Goal: Task Accomplishment & Management: Manage account settings

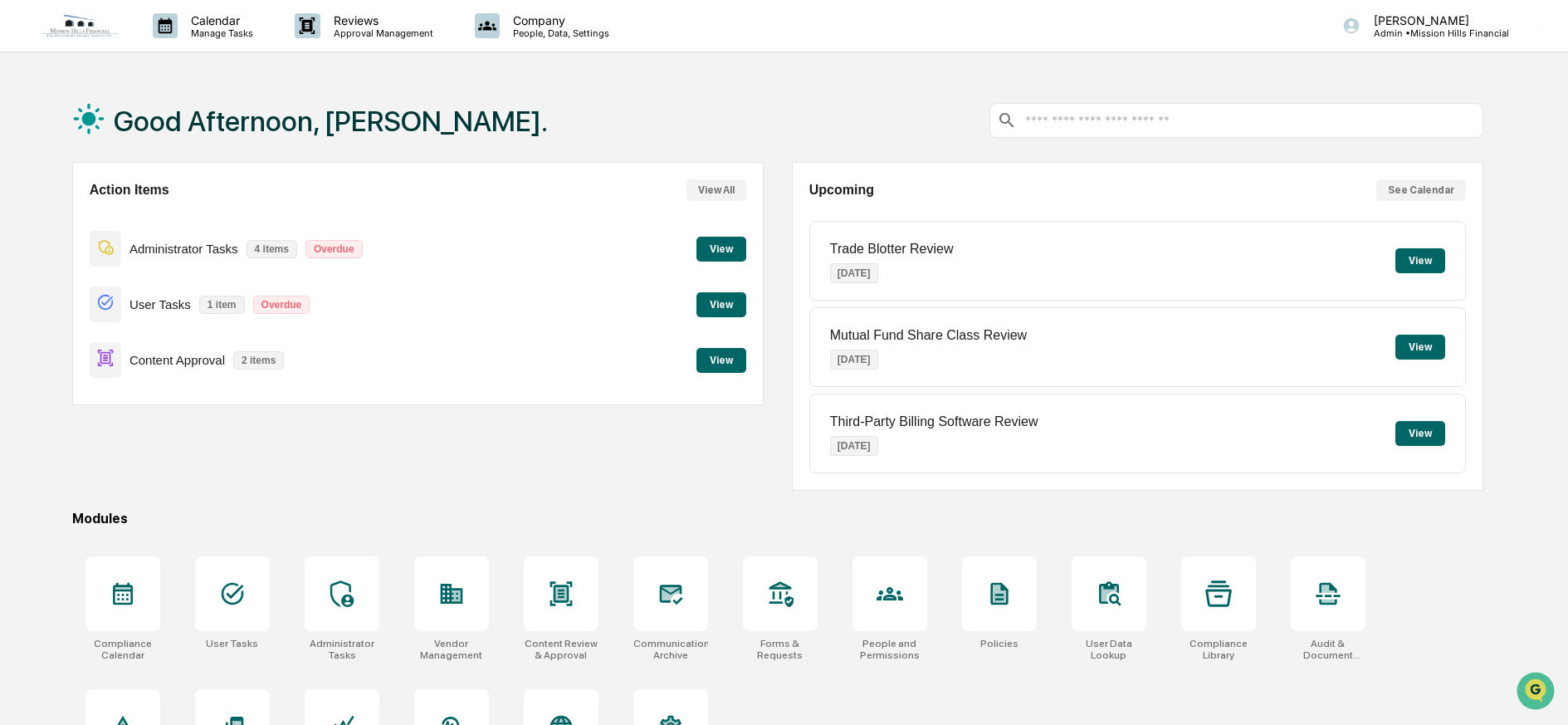
click at [716, 362] on button "View" at bounding box center [721, 361] width 50 height 25
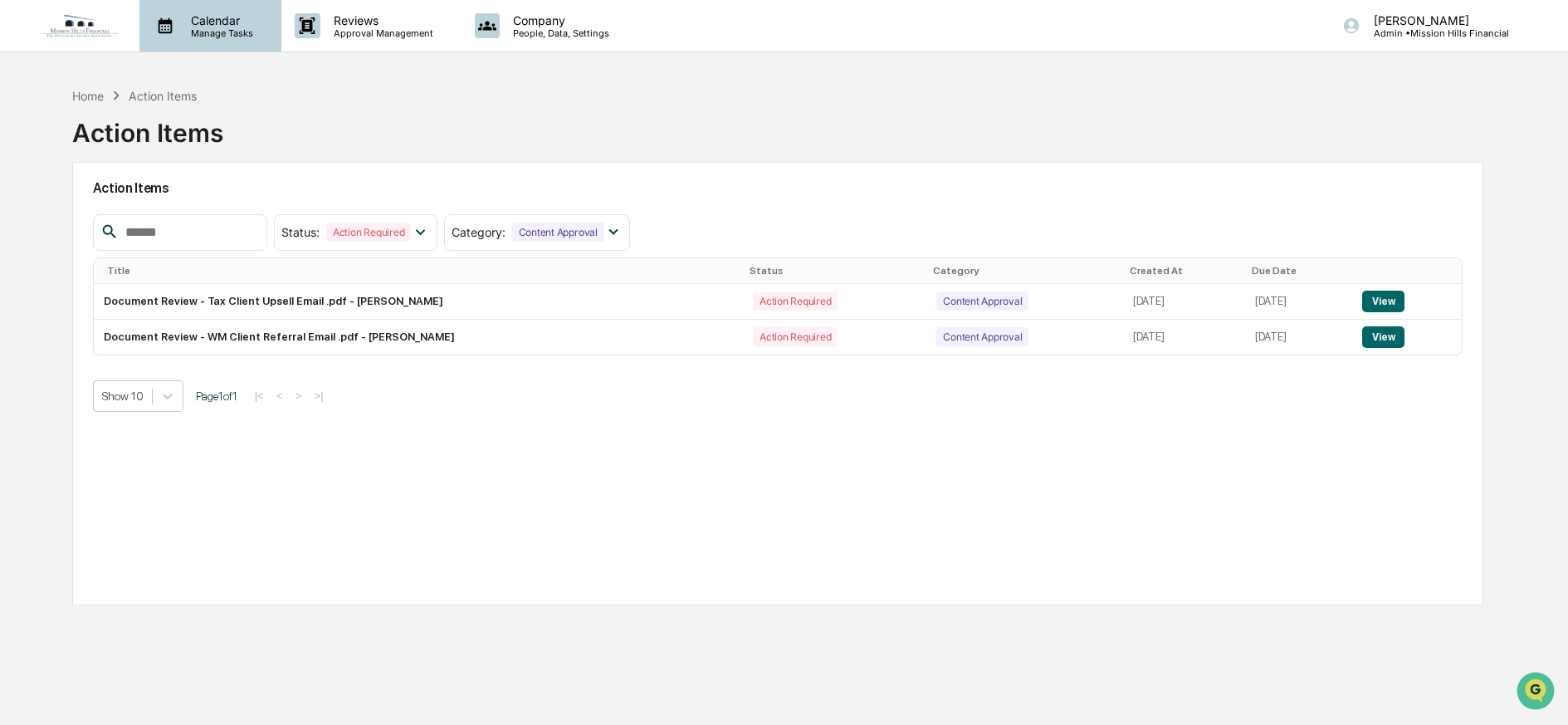
click at [209, 16] on p "Calendar" at bounding box center [219, 20] width 84 height 14
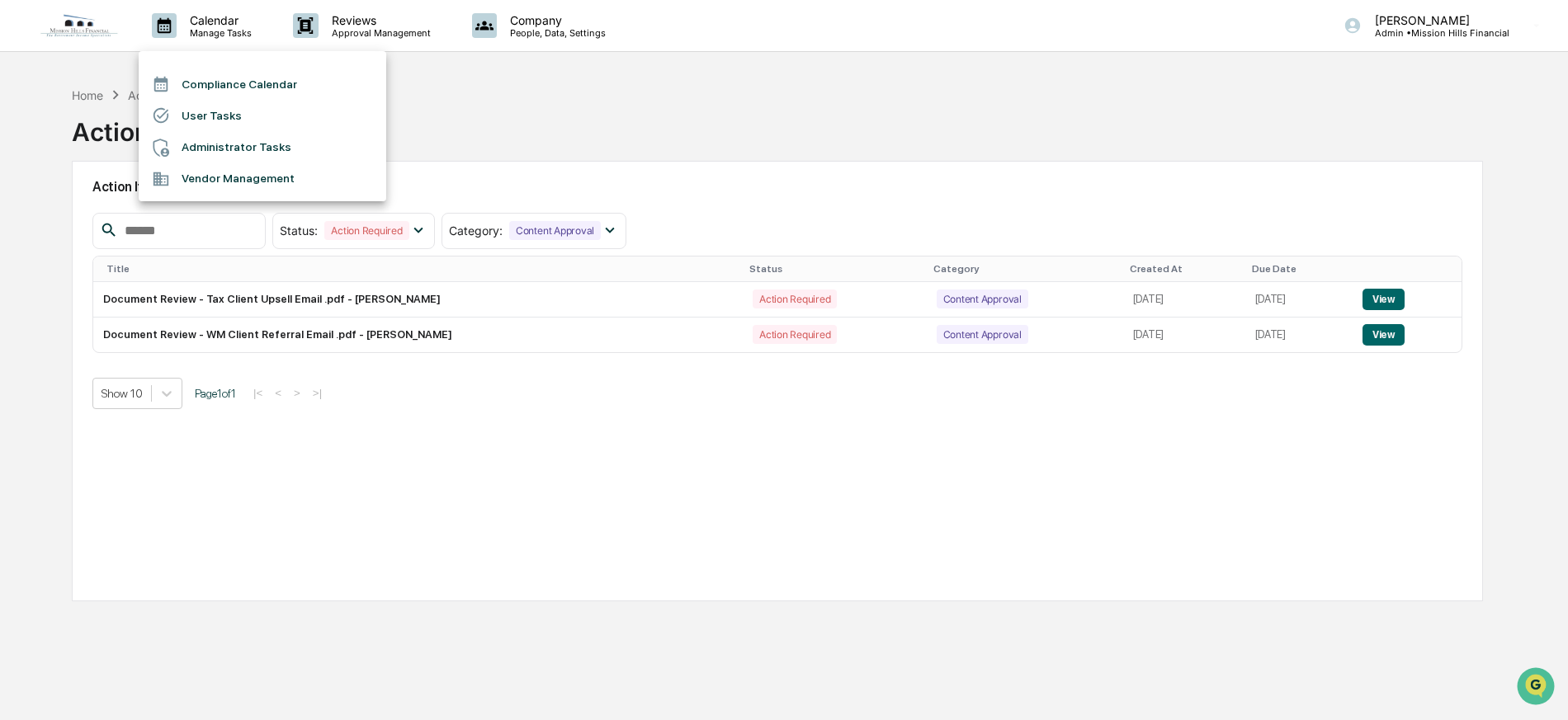
click at [208, 86] on li "Compliance Calendar" at bounding box center [262, 84] width 248 height 32
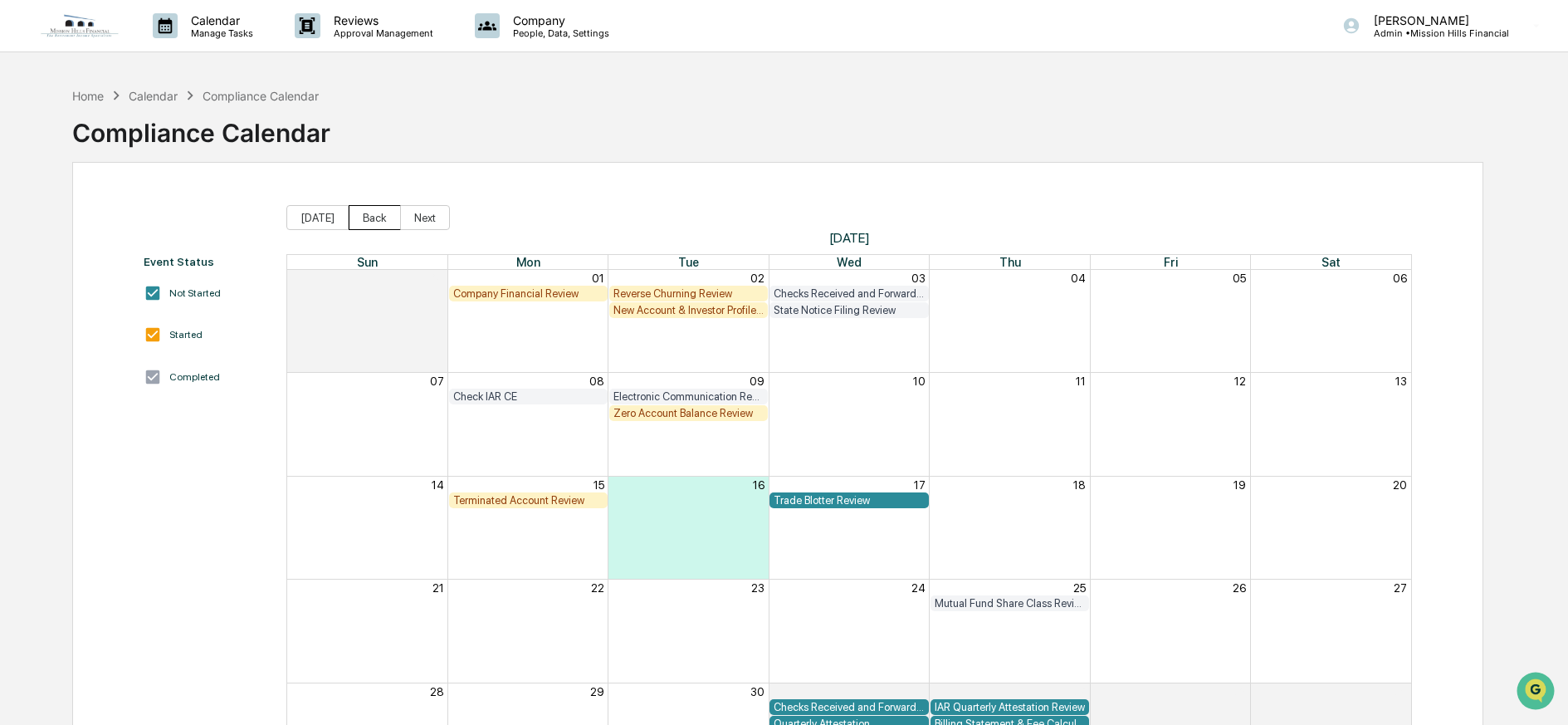
click at [360, 215] on button "Back" at bounding box center [375, 218] width 52 height 25
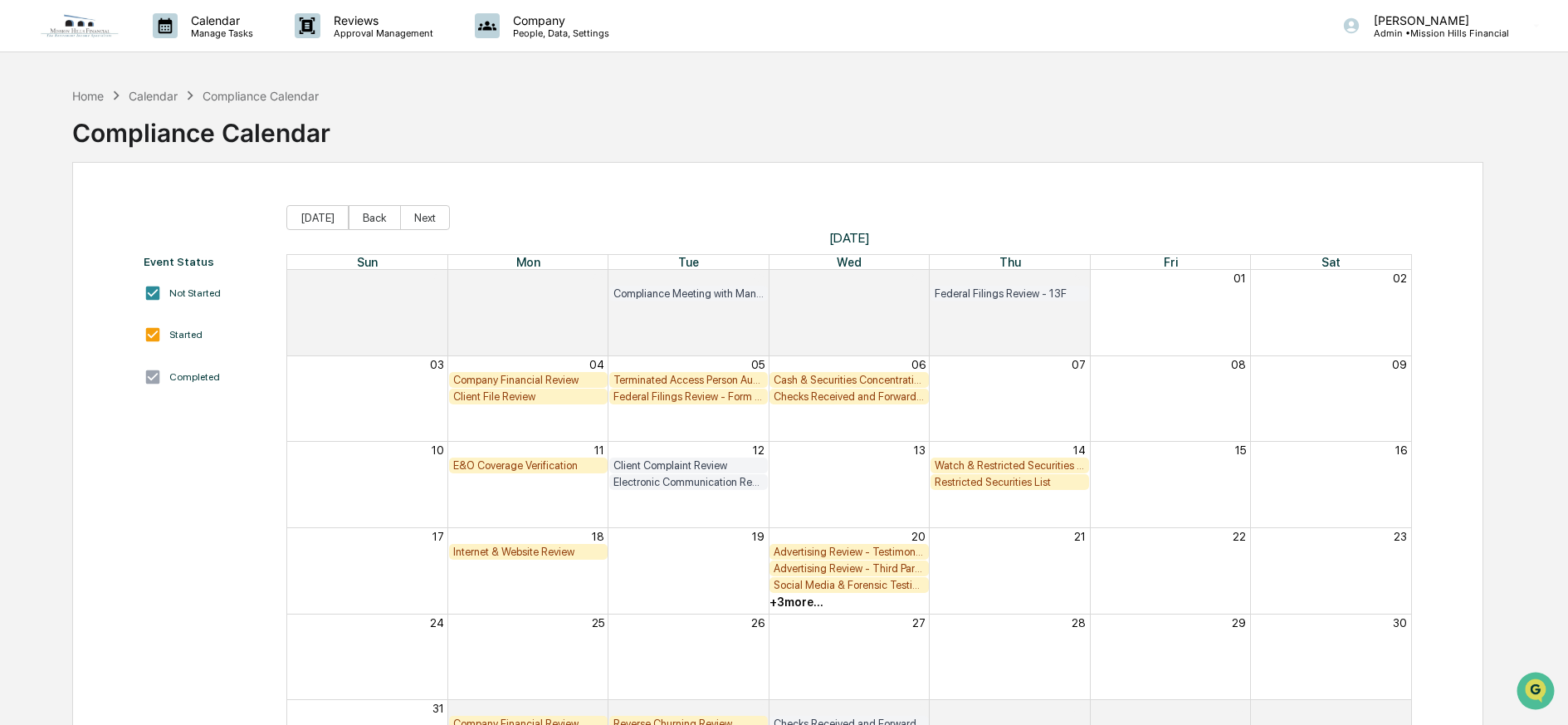
click at [360, 215] on button "Back" at bounding box center [375, 218] width 52 height 25
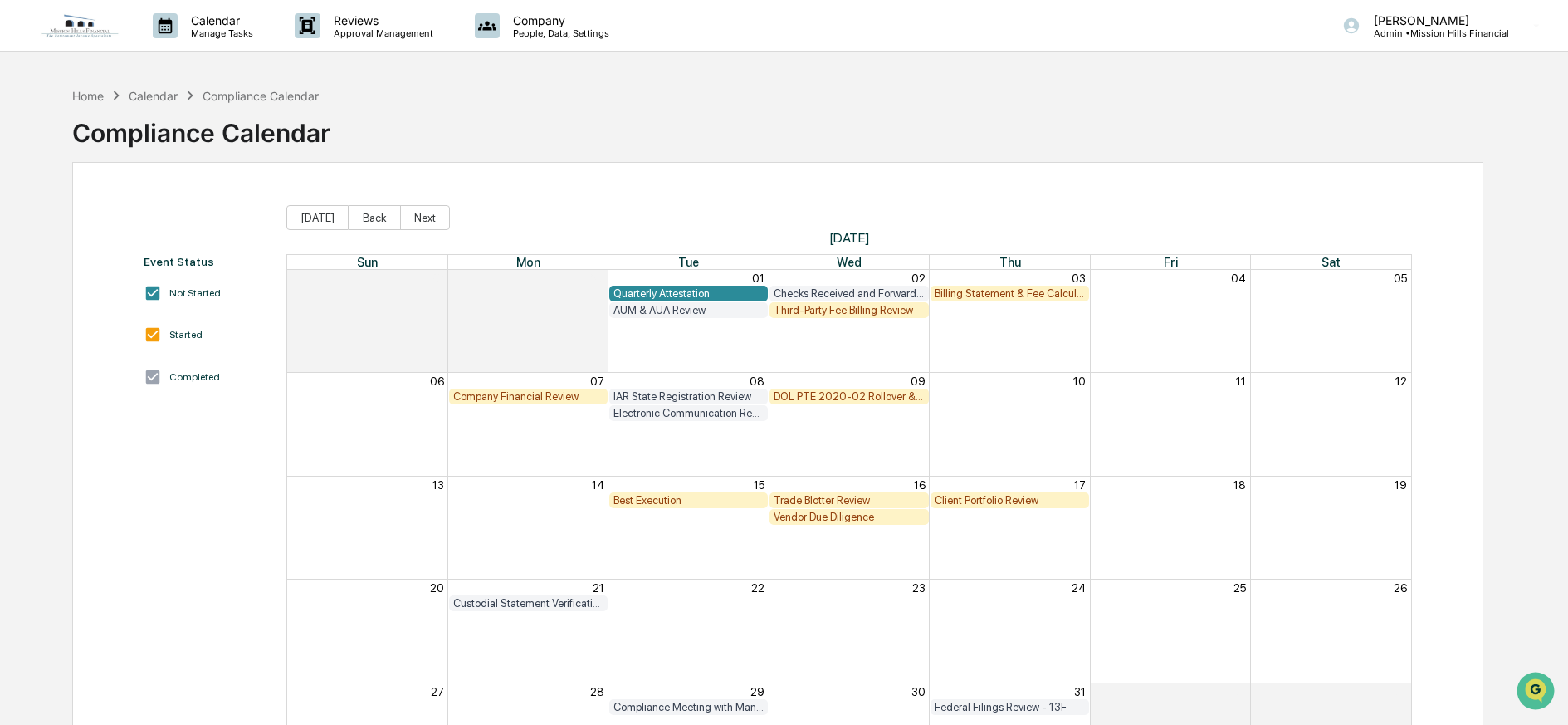
click at [360, 215] on button "Back" at bounding box center [375, 218] width 52 height 25
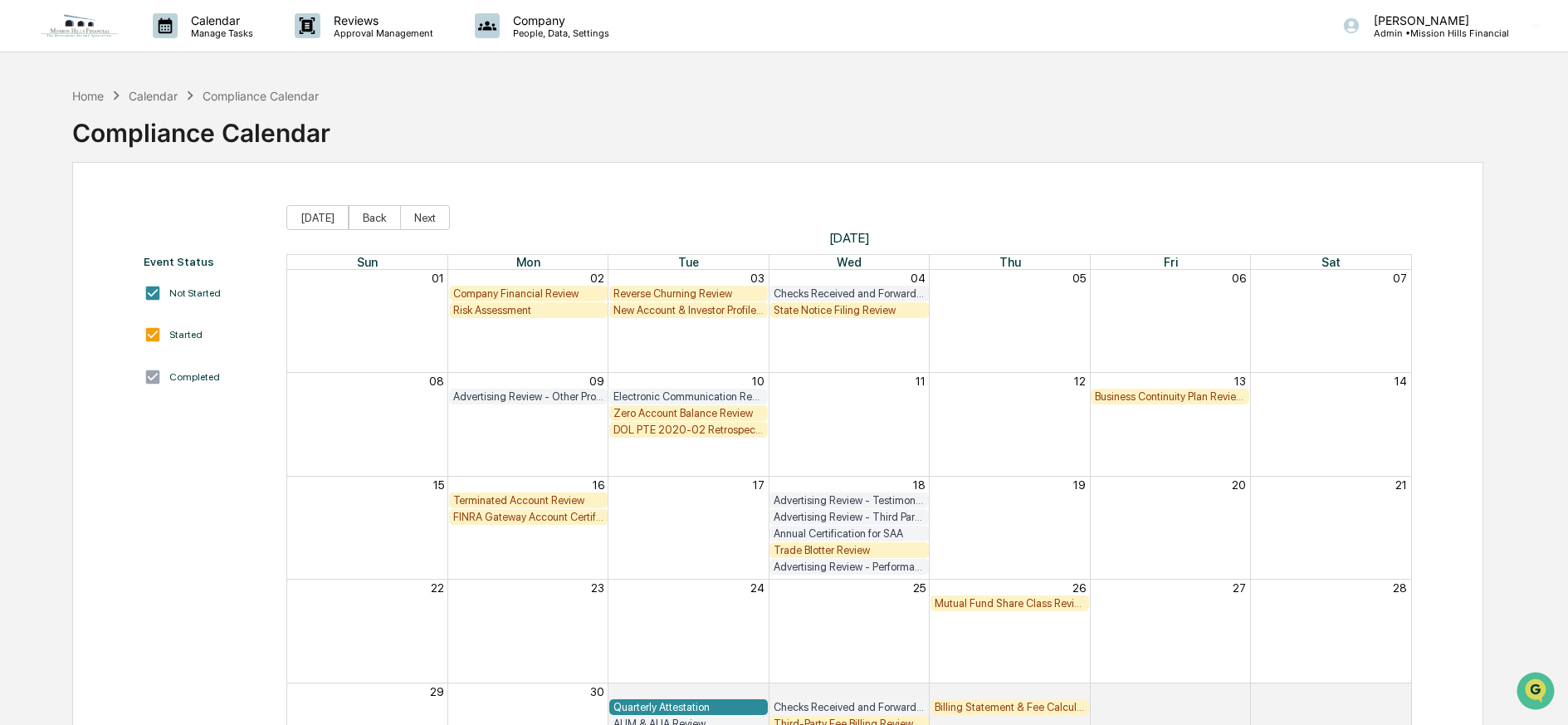
click at [370, 216] on button "Back" at bounding box center [375, 218] width 52 height 25
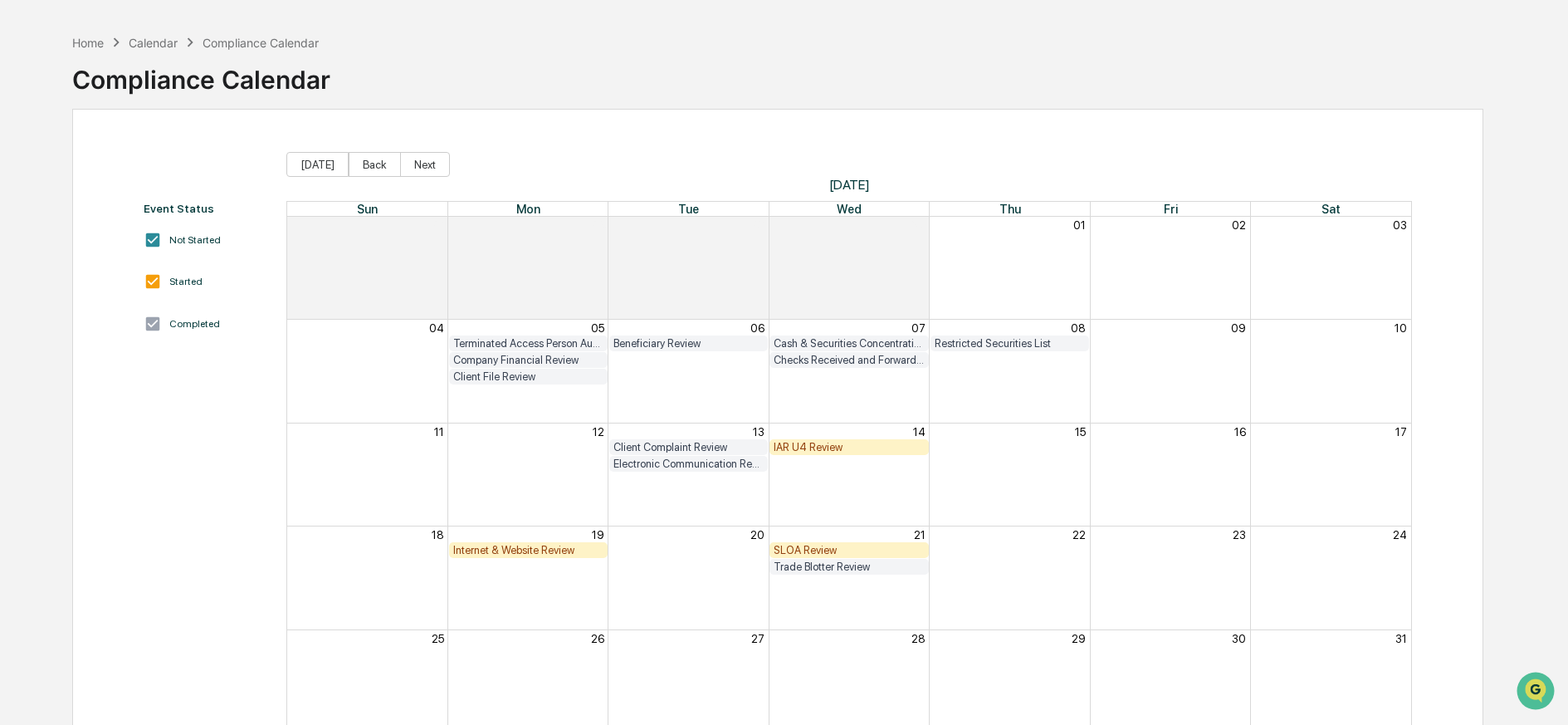
scroll to position [122, 0]
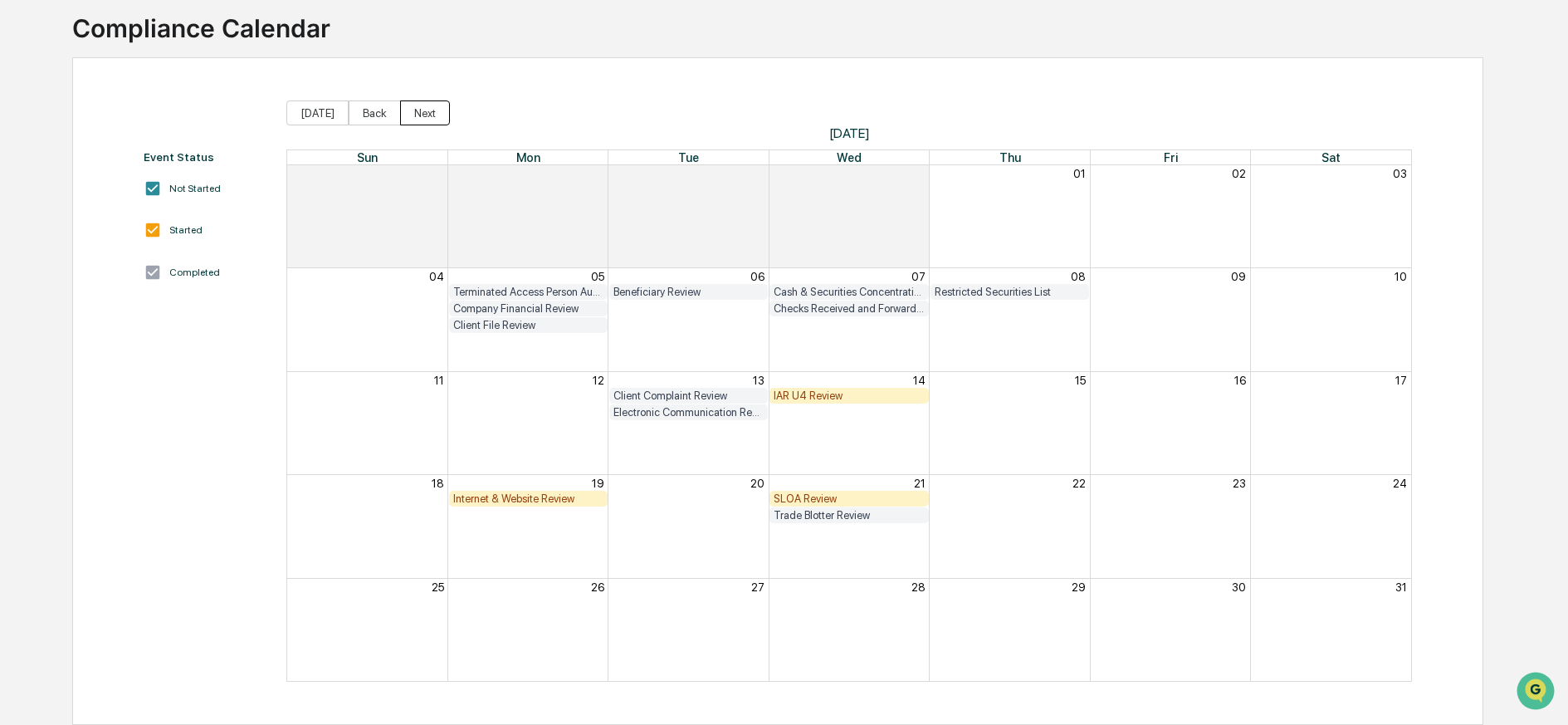
click at [407, 101] on button "Next" at bounding box center [425, 113] width 50 height 25
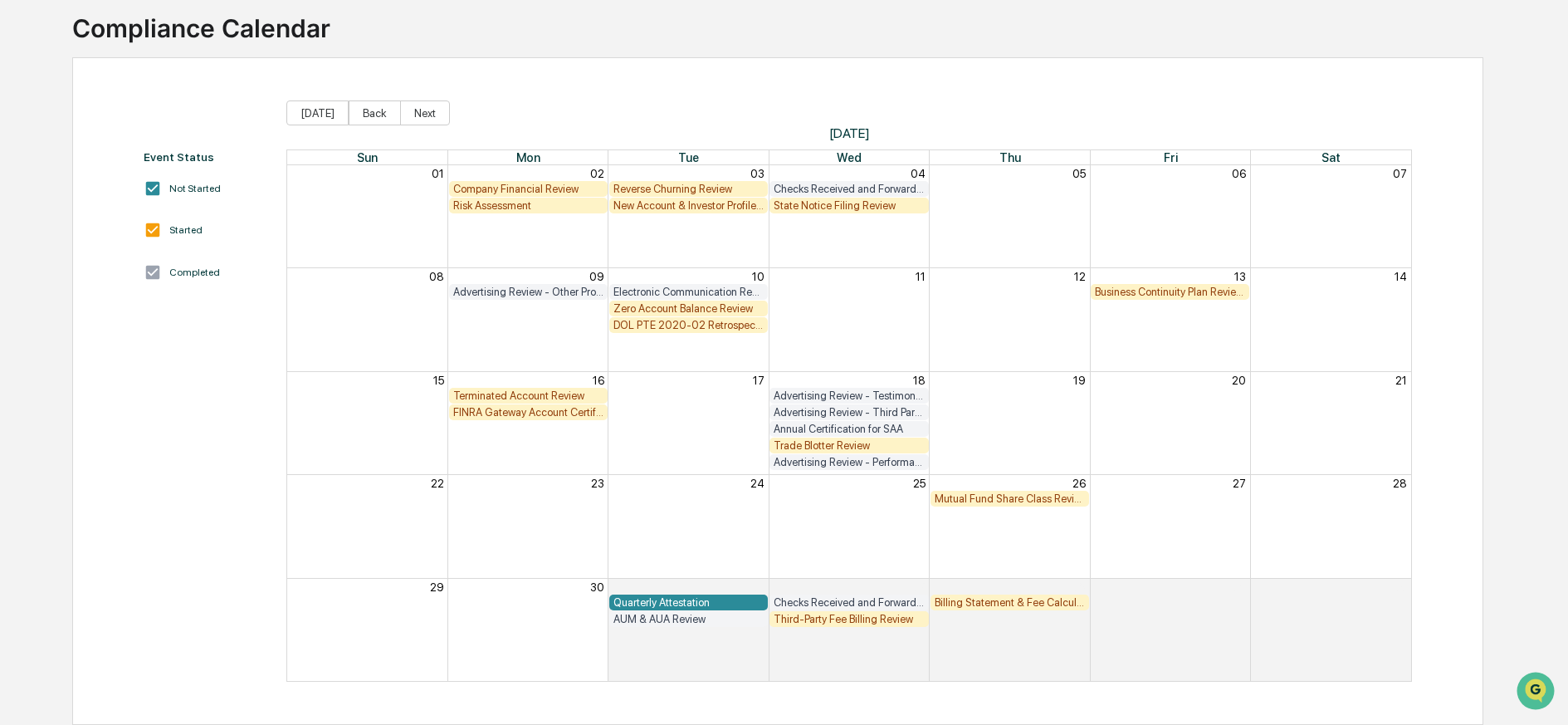
click at [407, 101] on button "Next" at bounding box center [425, 113] width 50 height 25
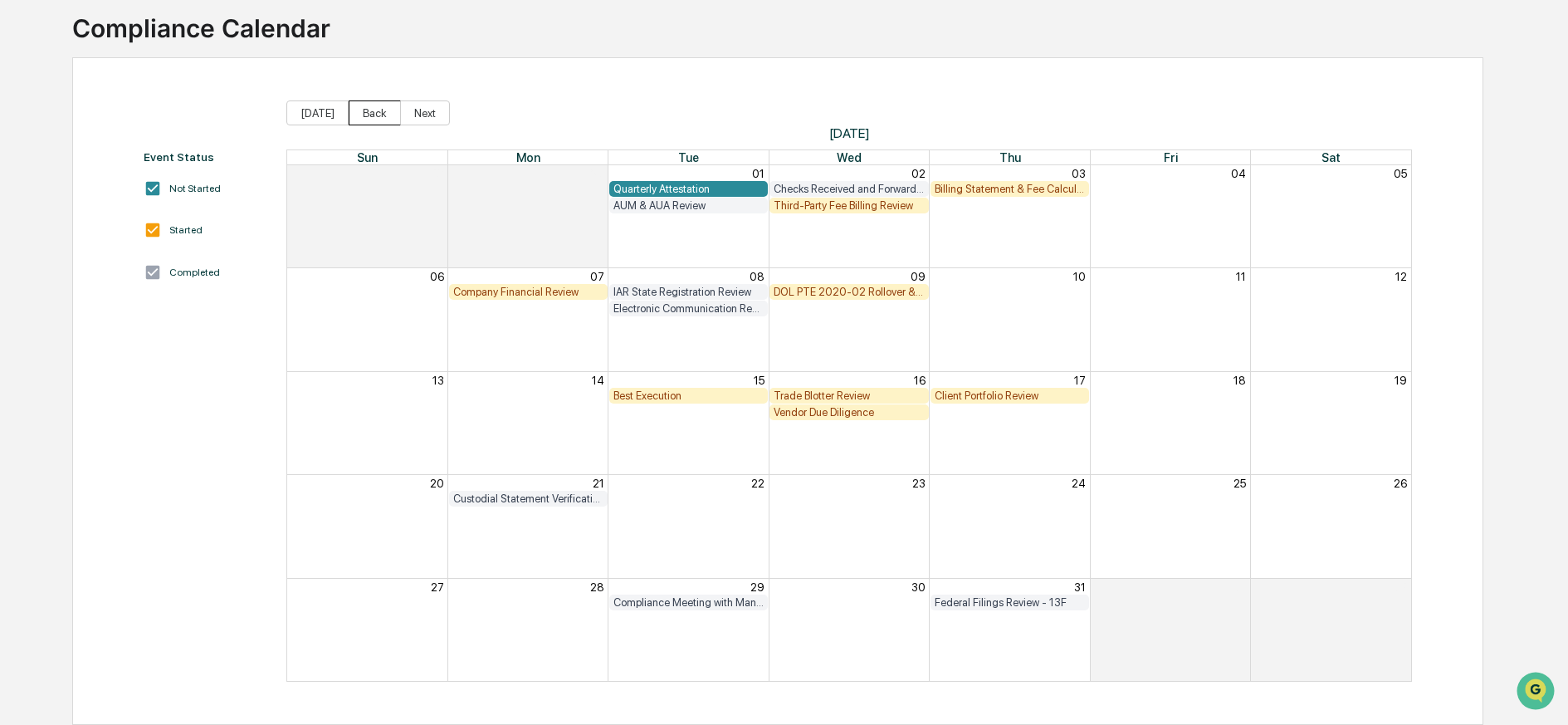
click at [365, 101] on button "Back" at bounding box center [375, 113] width 52 height 25
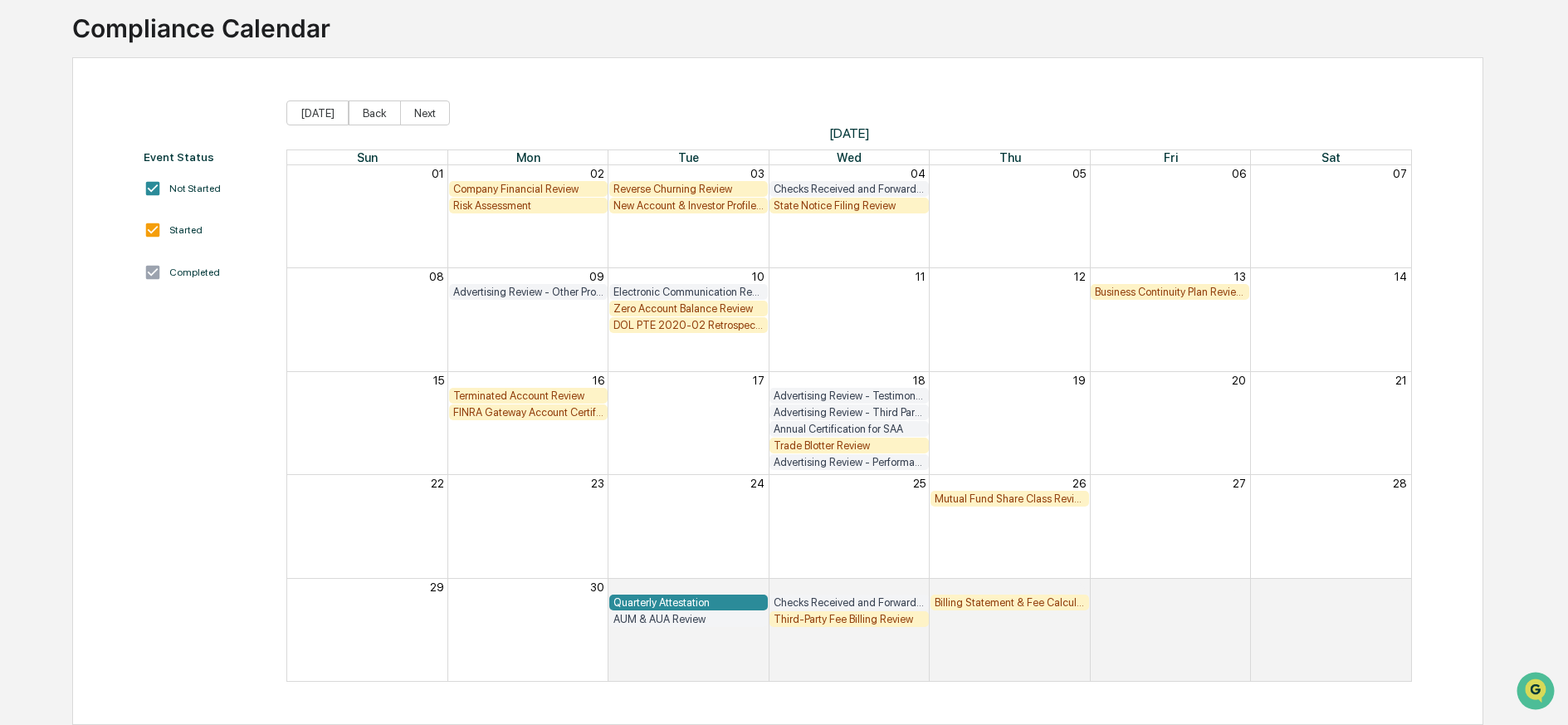
click at [959, 493] on div "Mutual Fund Share Class Review" at bounding box center [1010, 499] width 150 height 12
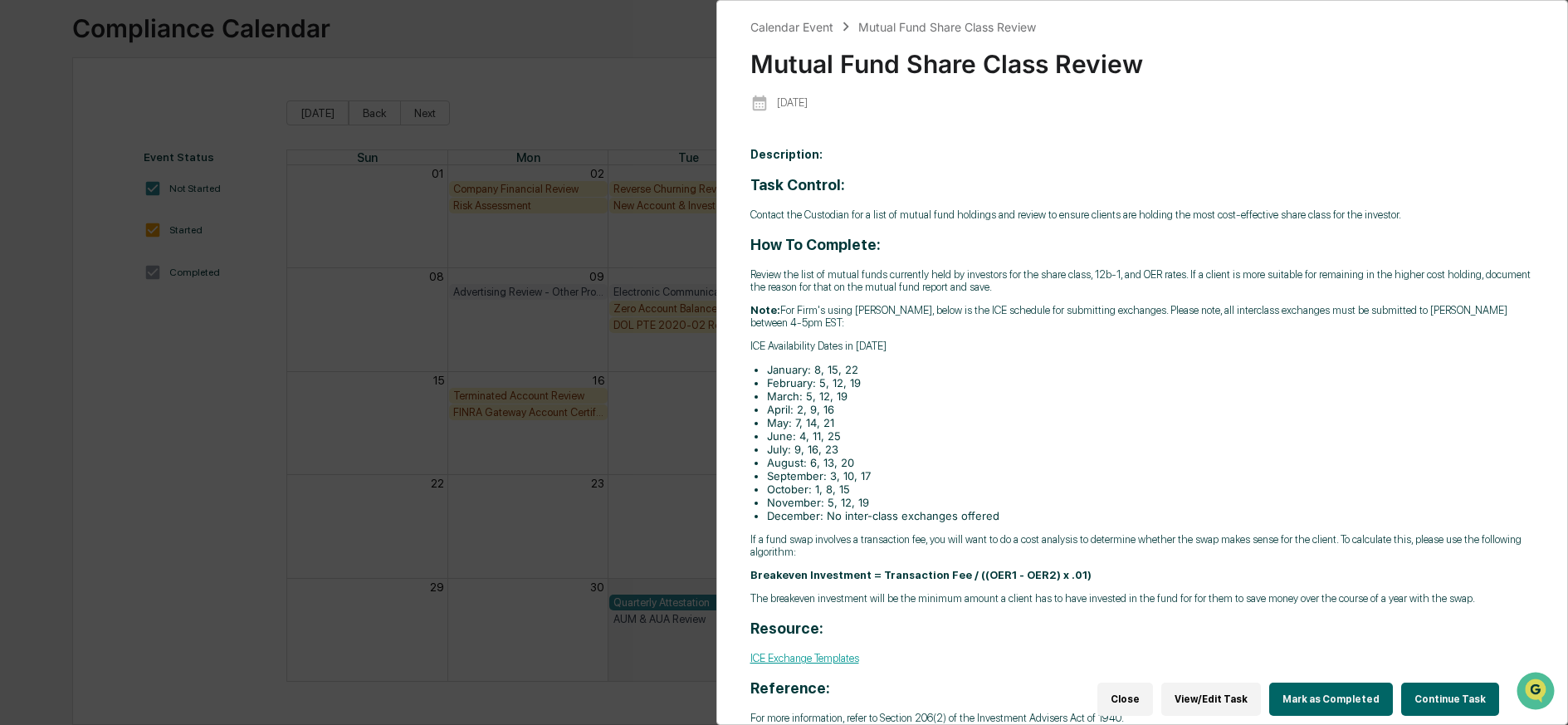
click at [1320, 689] on button "Mark as Completed" at bounding box center [1331, 699] width 123 height 34
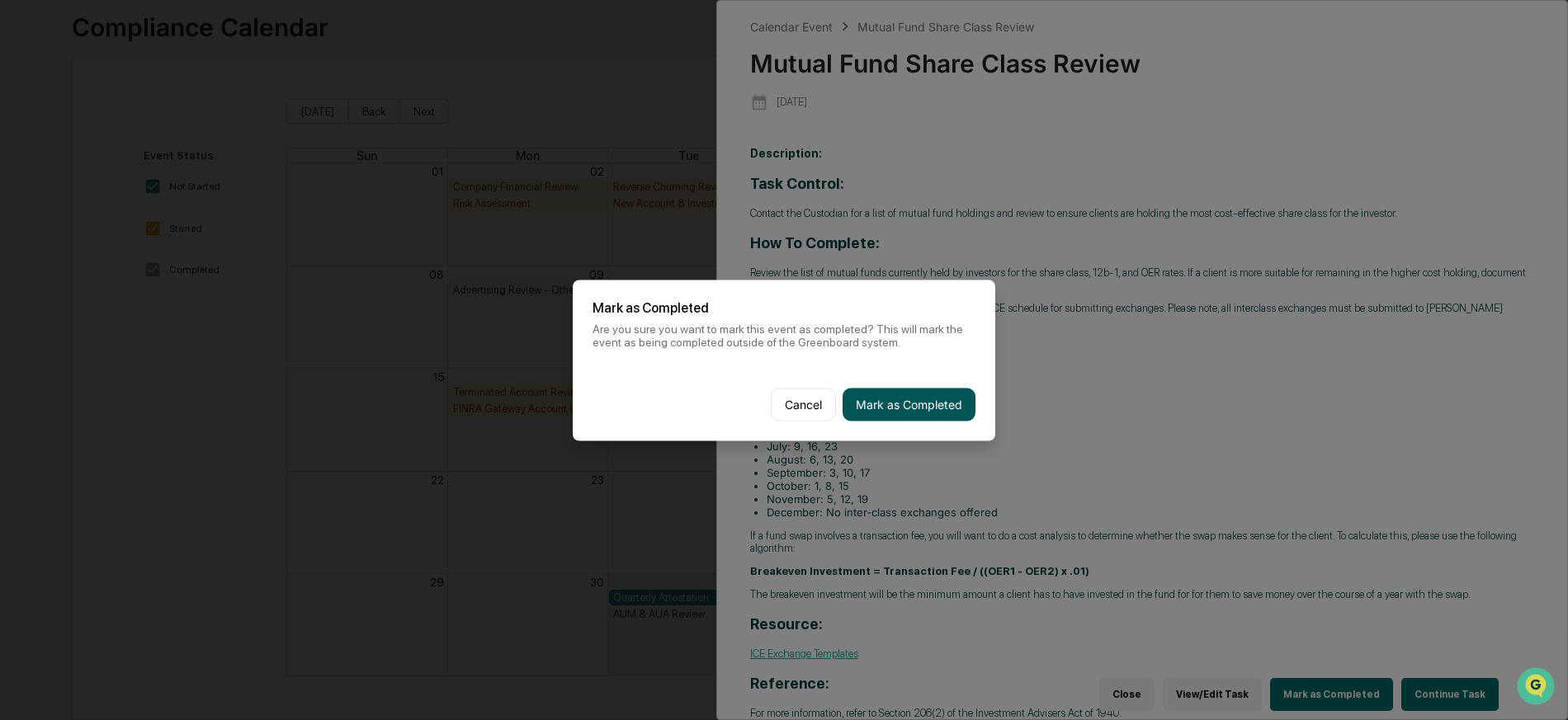
click at [934, 402] on button "Mark as Completed" at bounding box center [909, 405] width 133 height 33
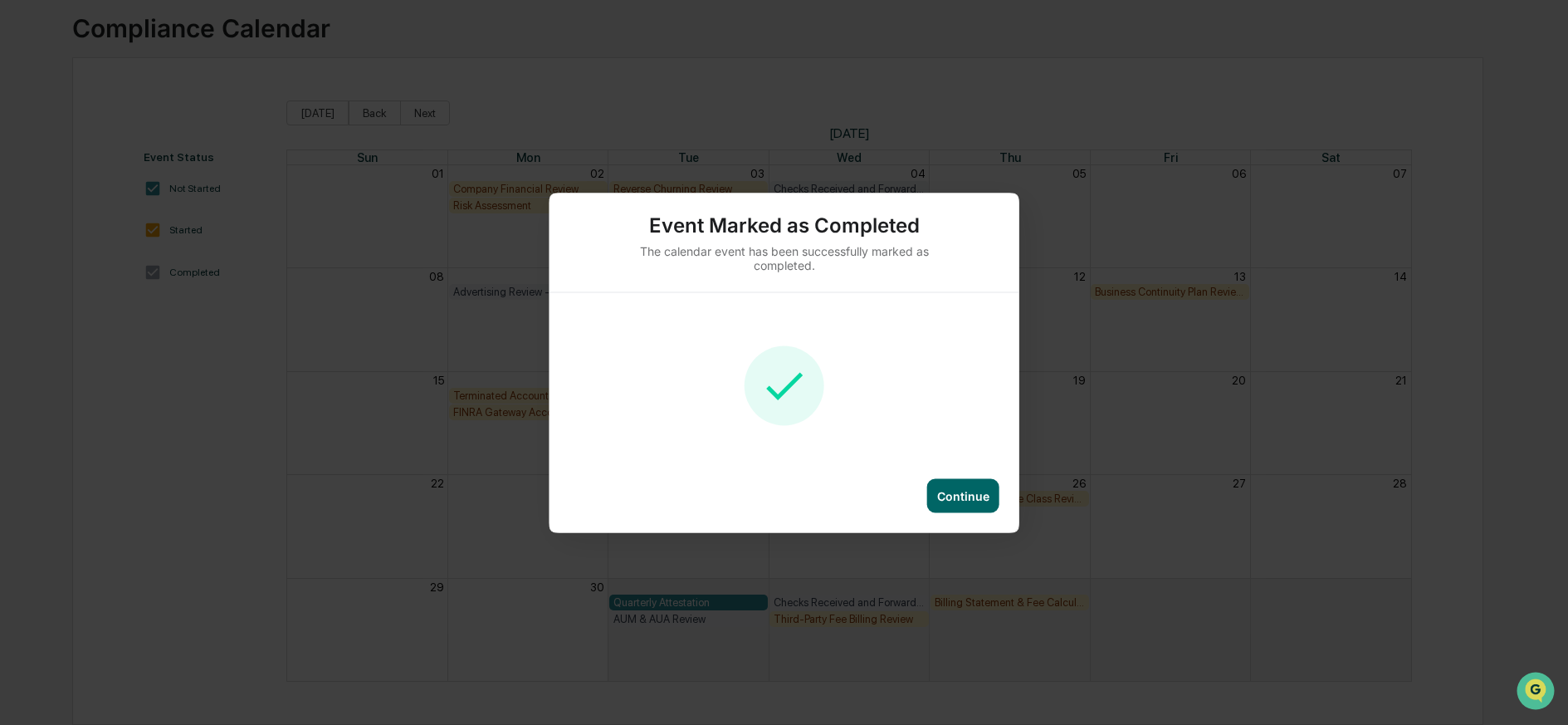
click at [976, 499] on div "Continue" at bounding box center [962, 496] width 52 height 14
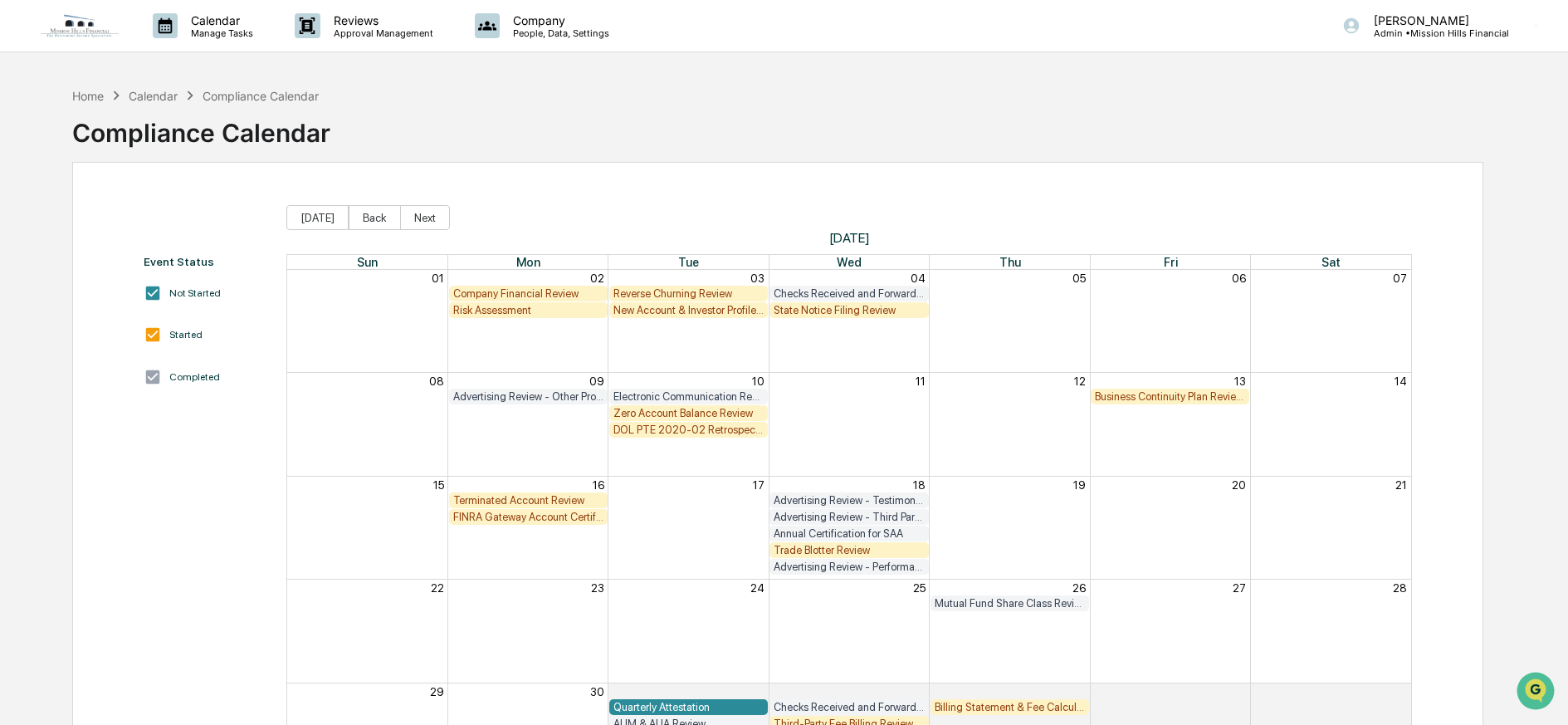
click at [81, 26] on img at bounding box center [79, 26] width 79 height 25
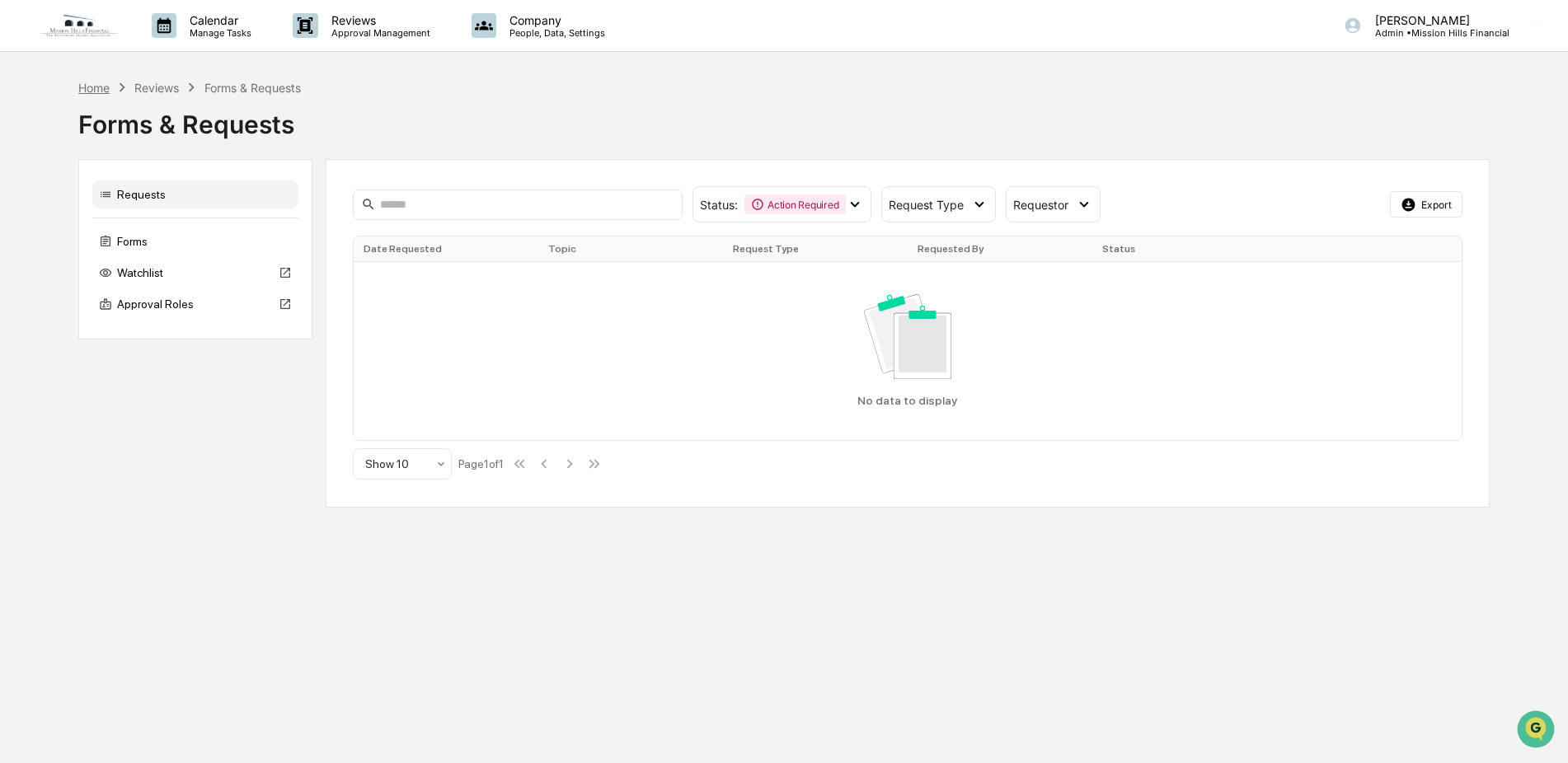
click at [95, 88] on div "Home" at bounding box center [94, 88] width 32 height 14
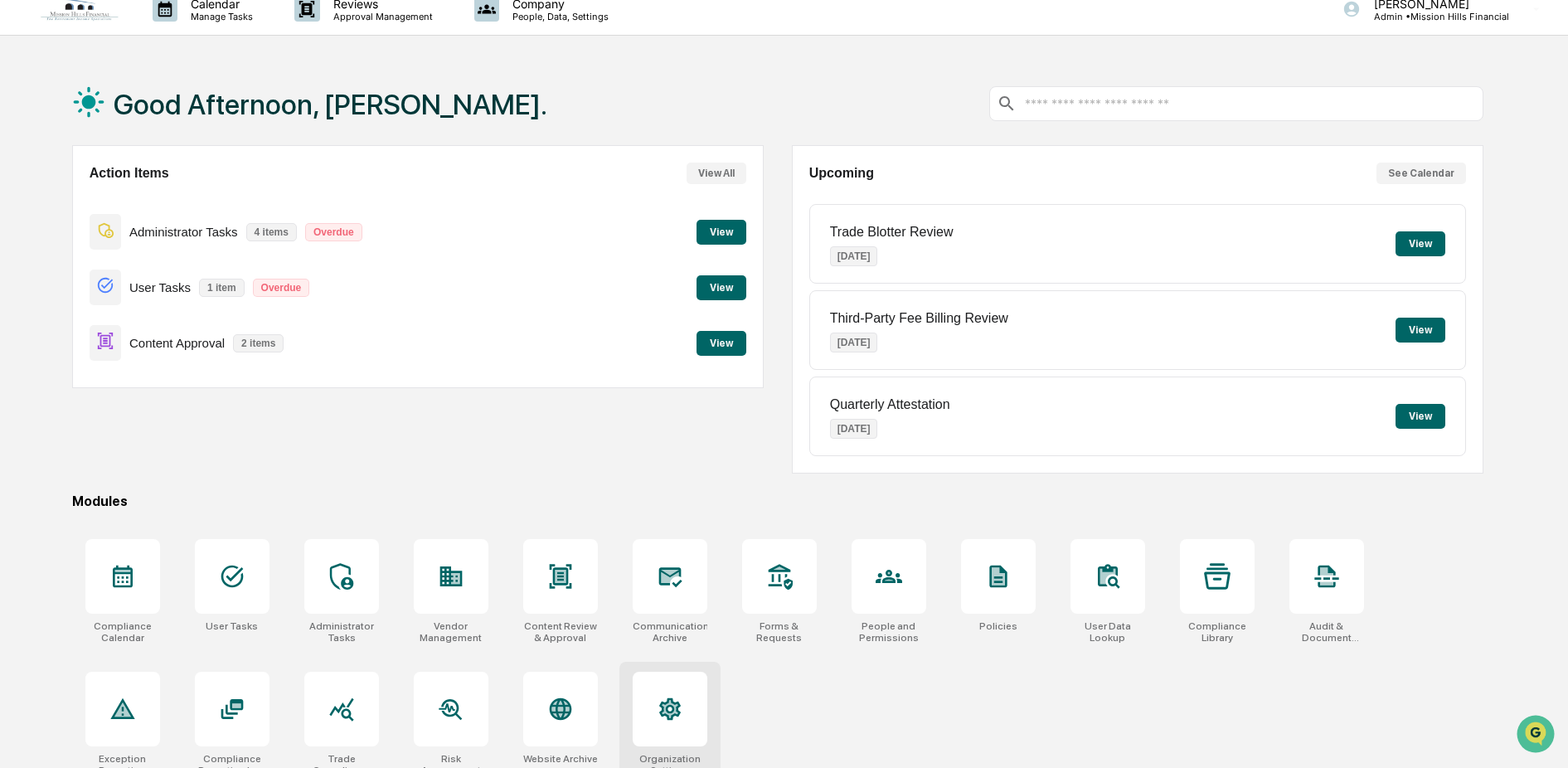
scroll to position [95, 0]
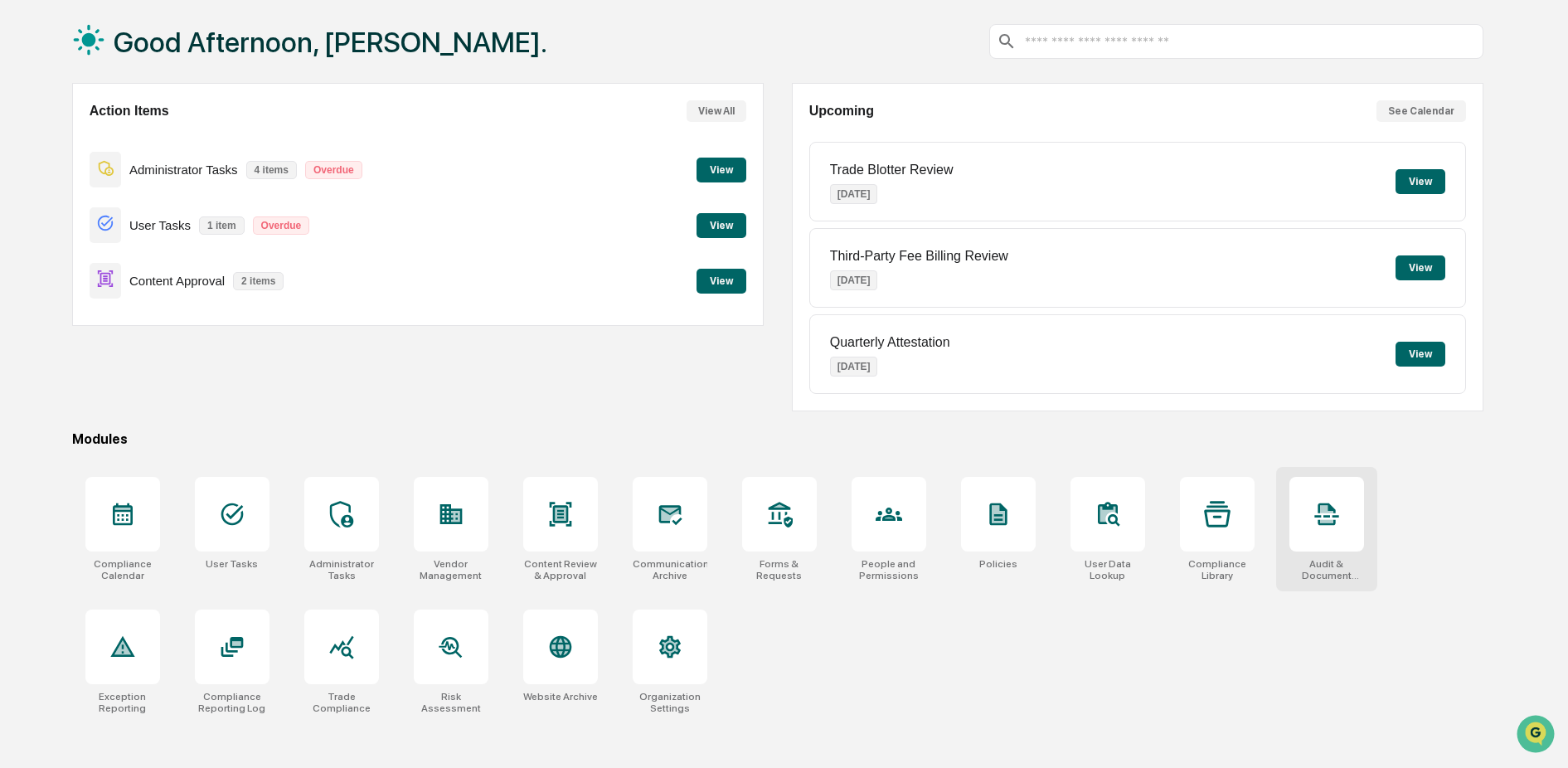
click at [1312, 493] on div at bounding box center [1327, 514] width 75 height 75
click at [236, 637] on icon at bounding box center [232, 646] width 22 height 20
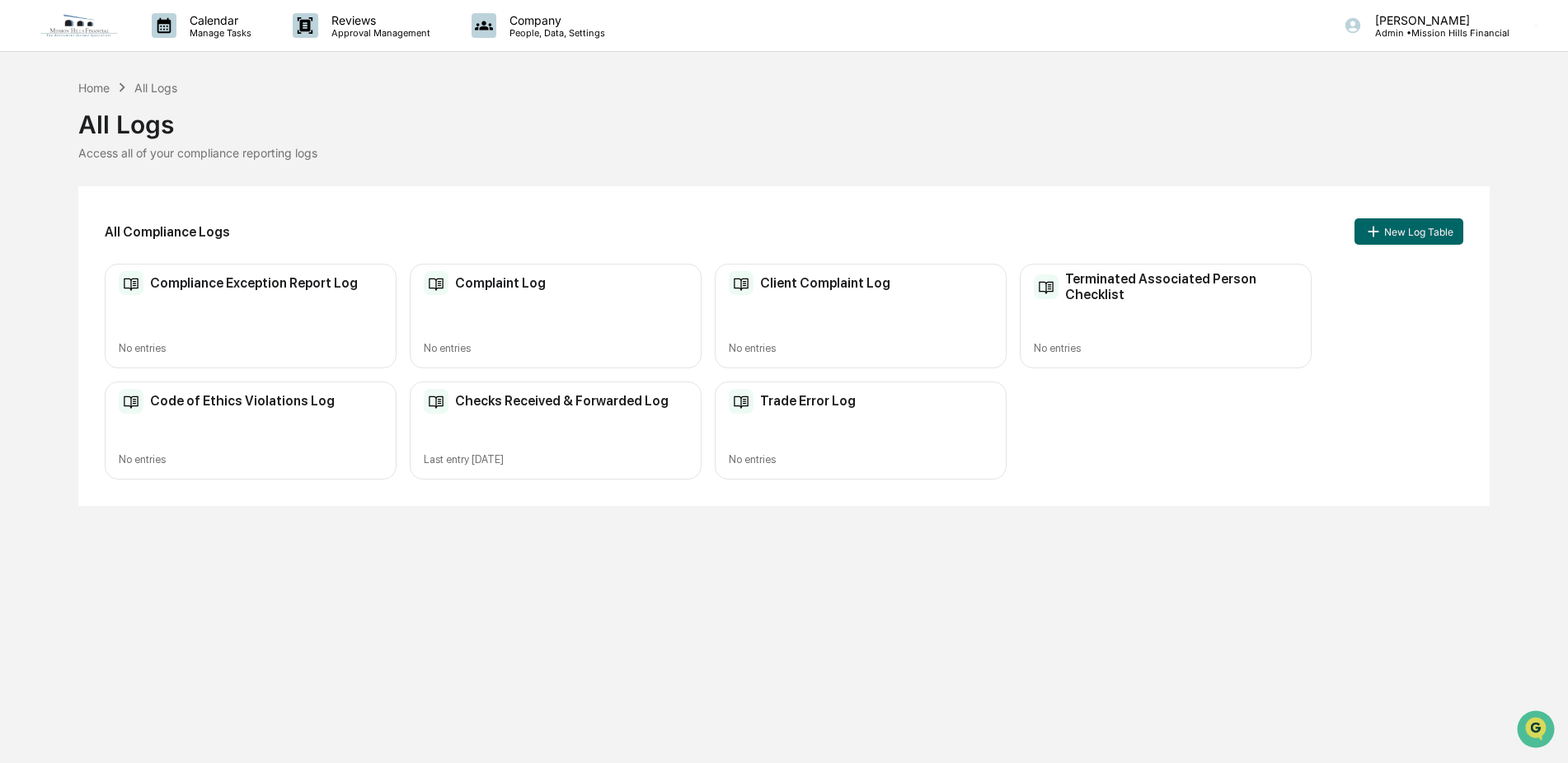
click at [544, 427] on div "Checks Received & Forwarded Log Last entry [DATE]" at bounding box center [555, 430] width 292 height 98
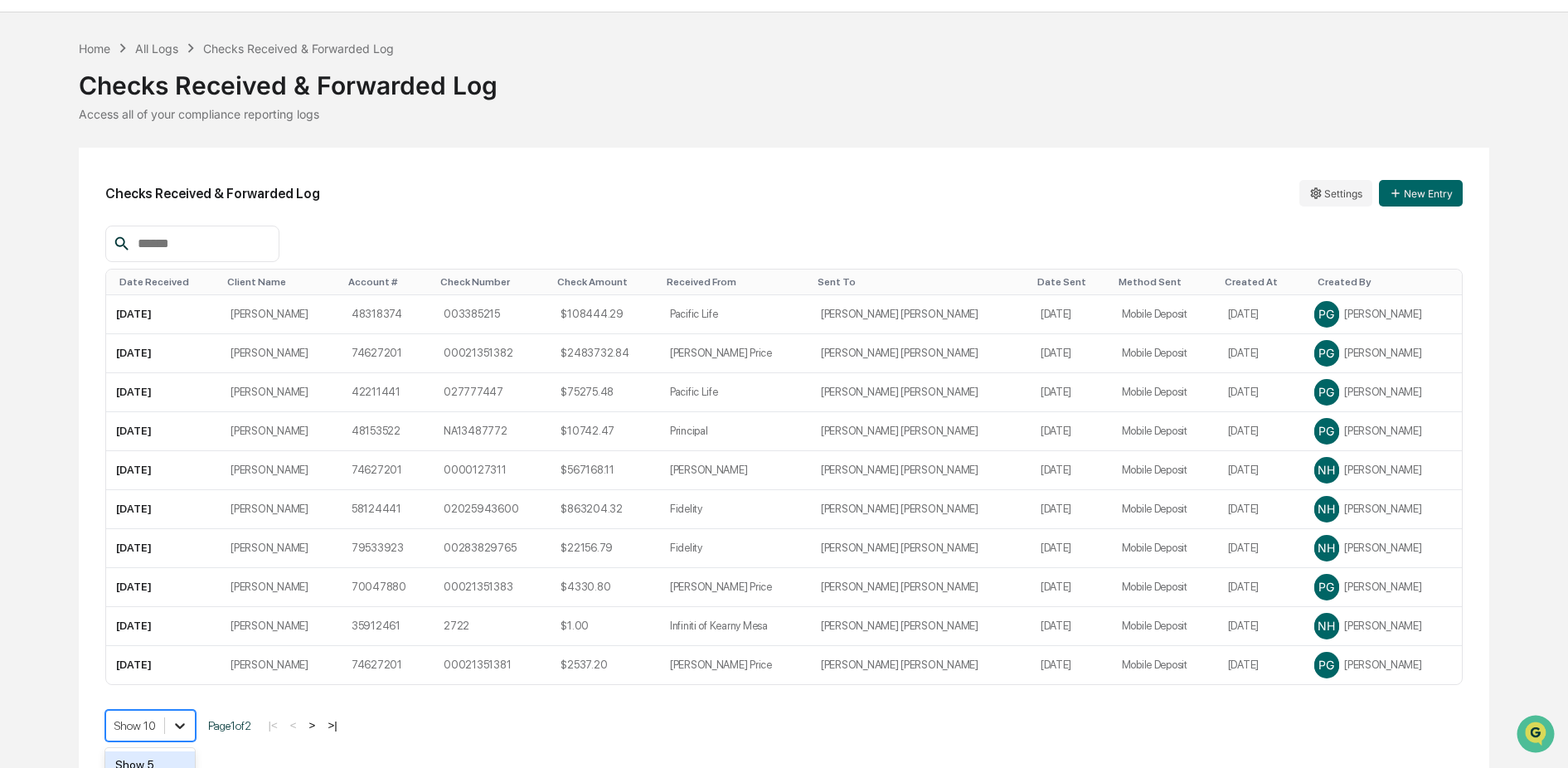
click at [177, 731] on body "Calendar Manage Tasks Reviews Approval Management Company People, Data, Setting…" at bounding box center [784, 364] width 1568 height 808
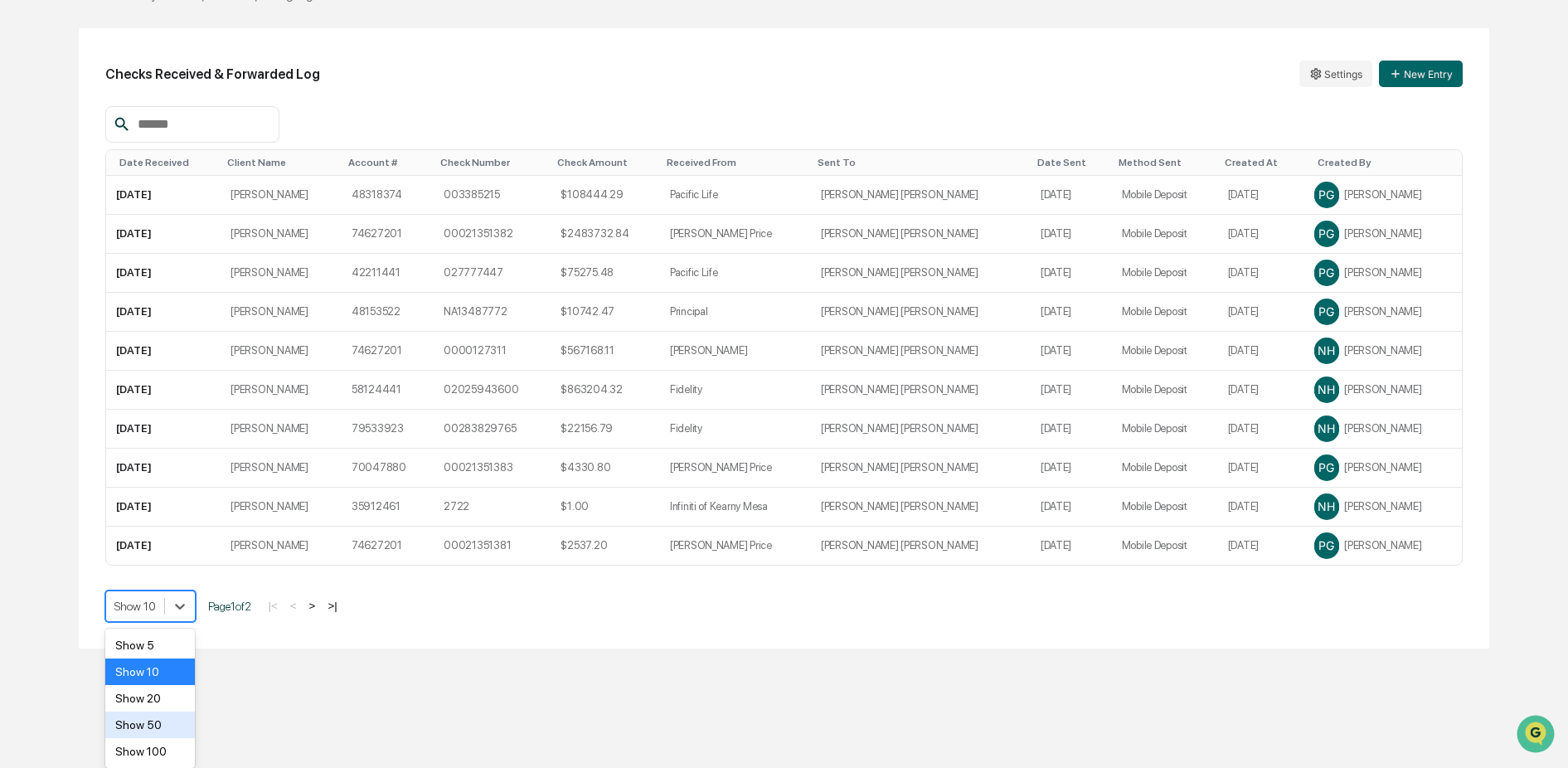
click at [171, 724] on div "Show 50" at bounding box center [151, 725] width 91 height 26
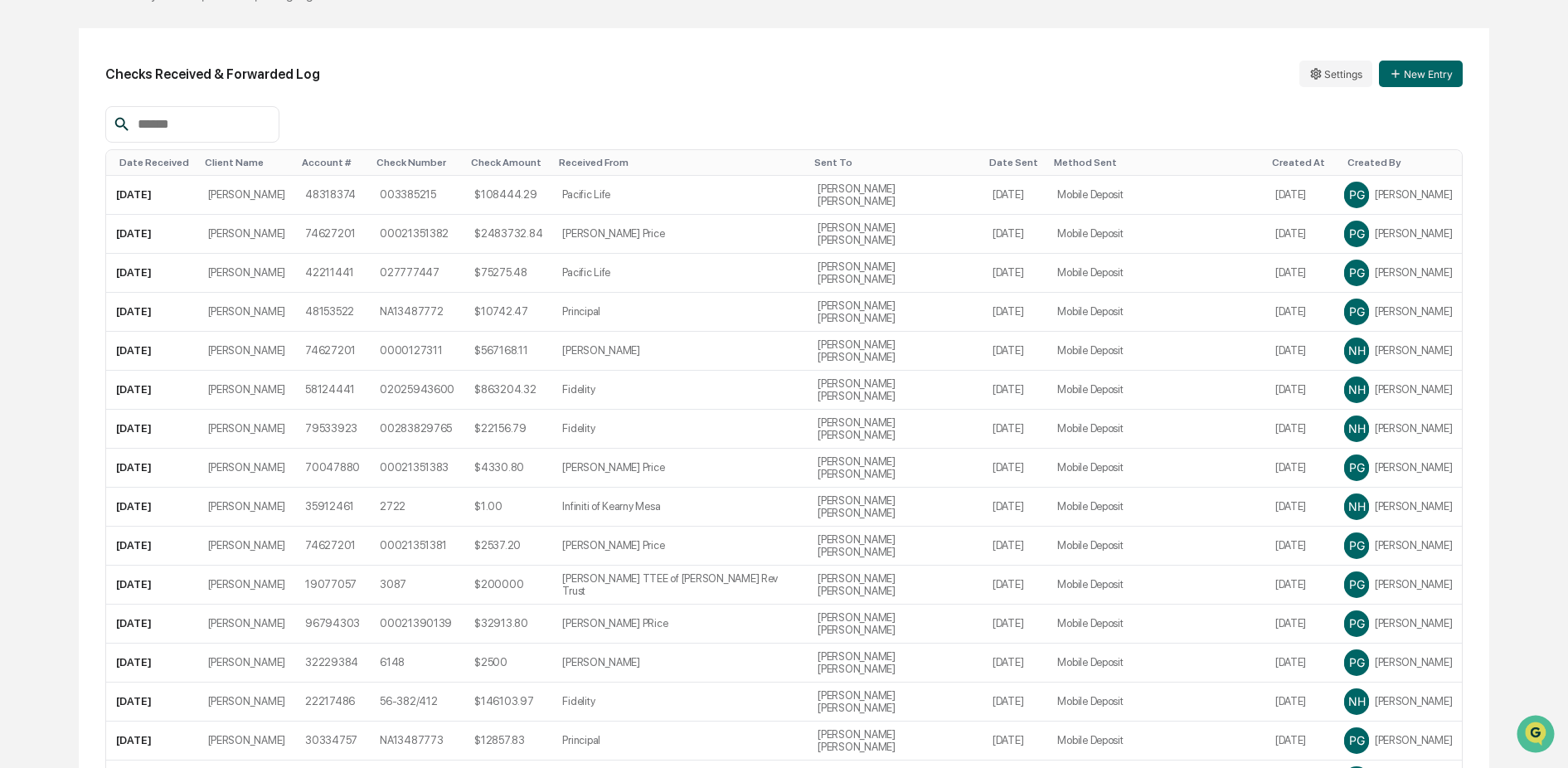
click at [146, 164] on div "Date Received" at bounding box center [156, 162] width 72 height 11
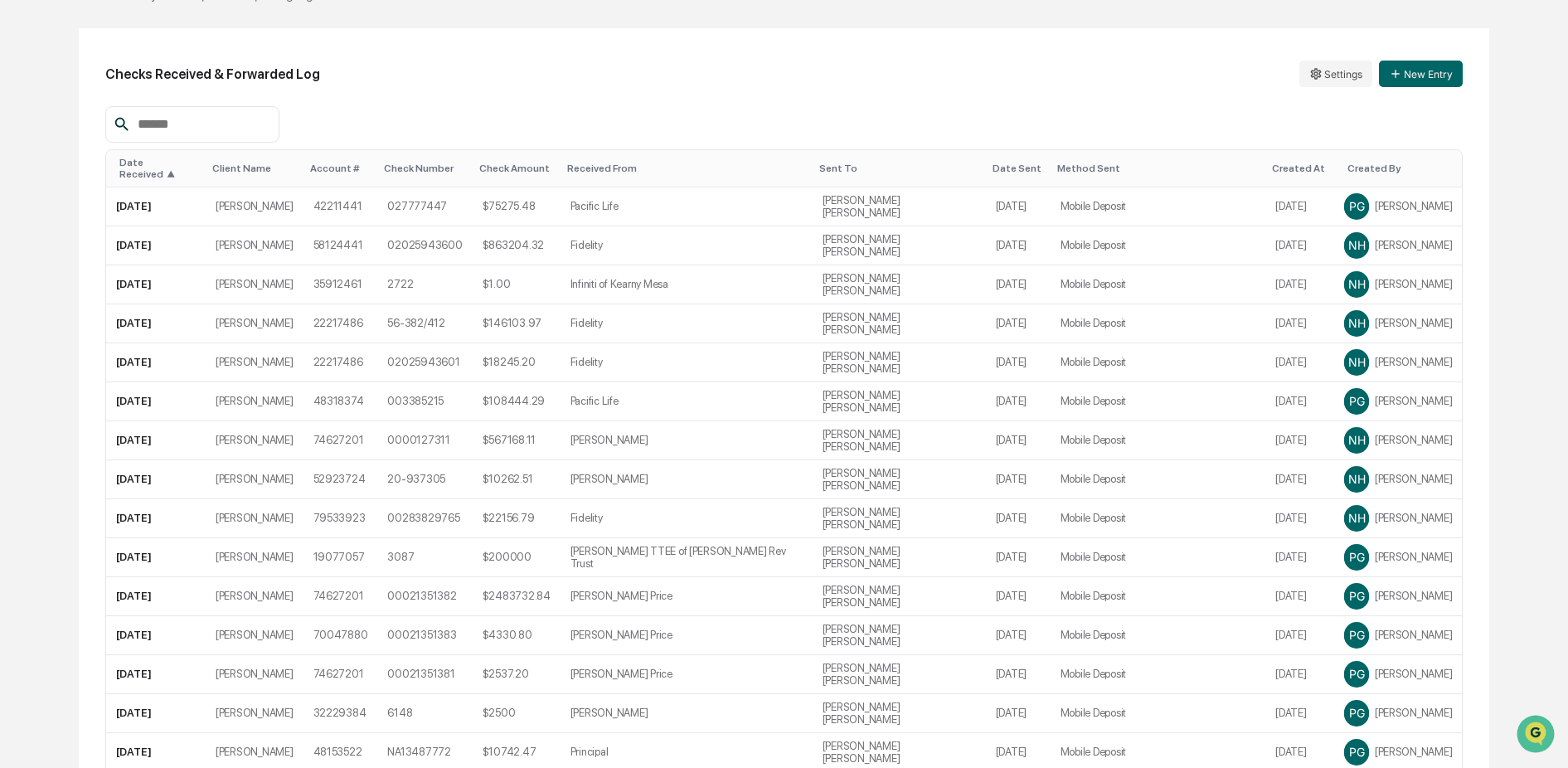
click at [146, 164] on div "Date Received ▲" at bounding box center [159, 168] width 79 height 23
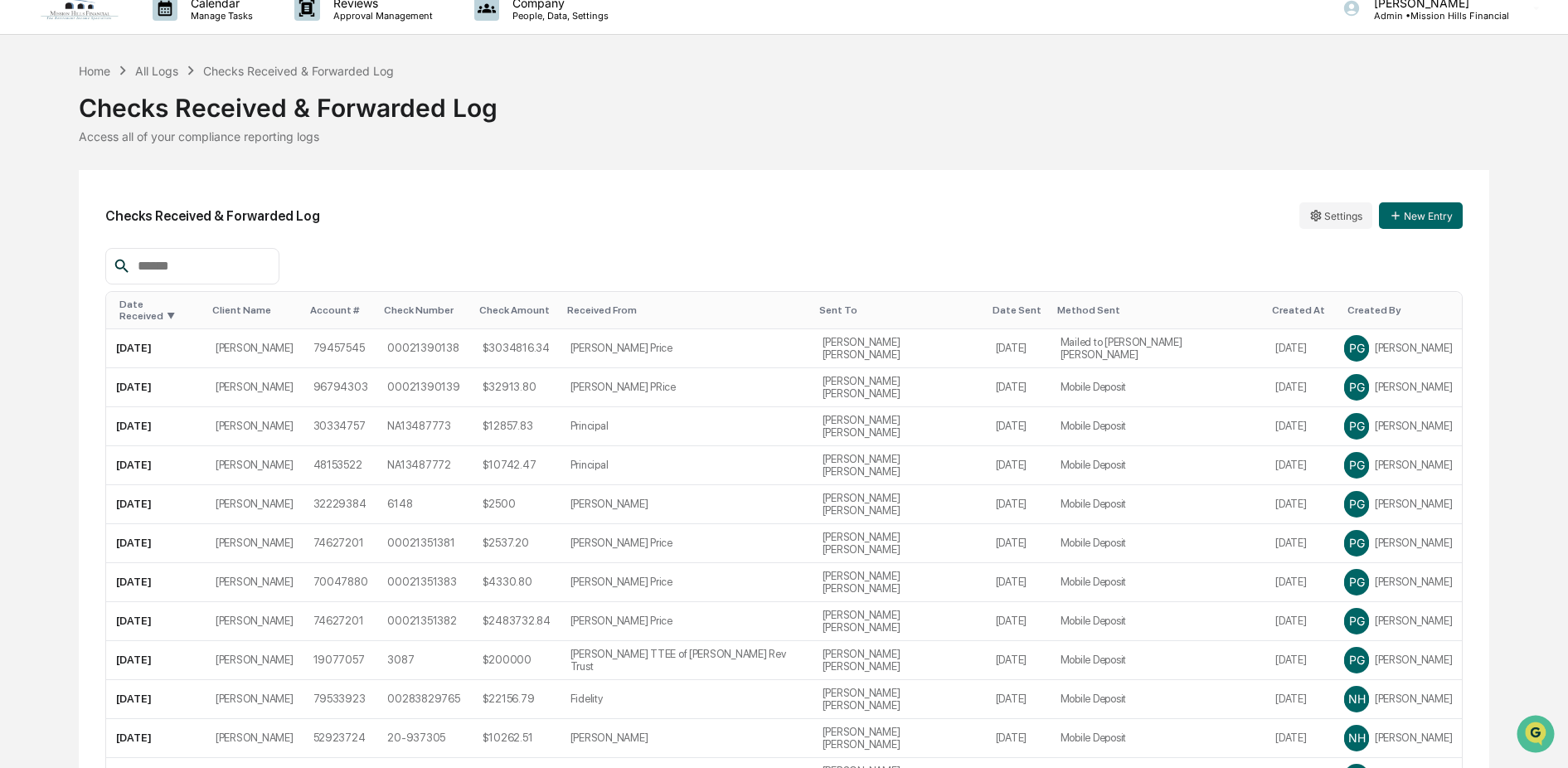
scroll to position [0, 0]
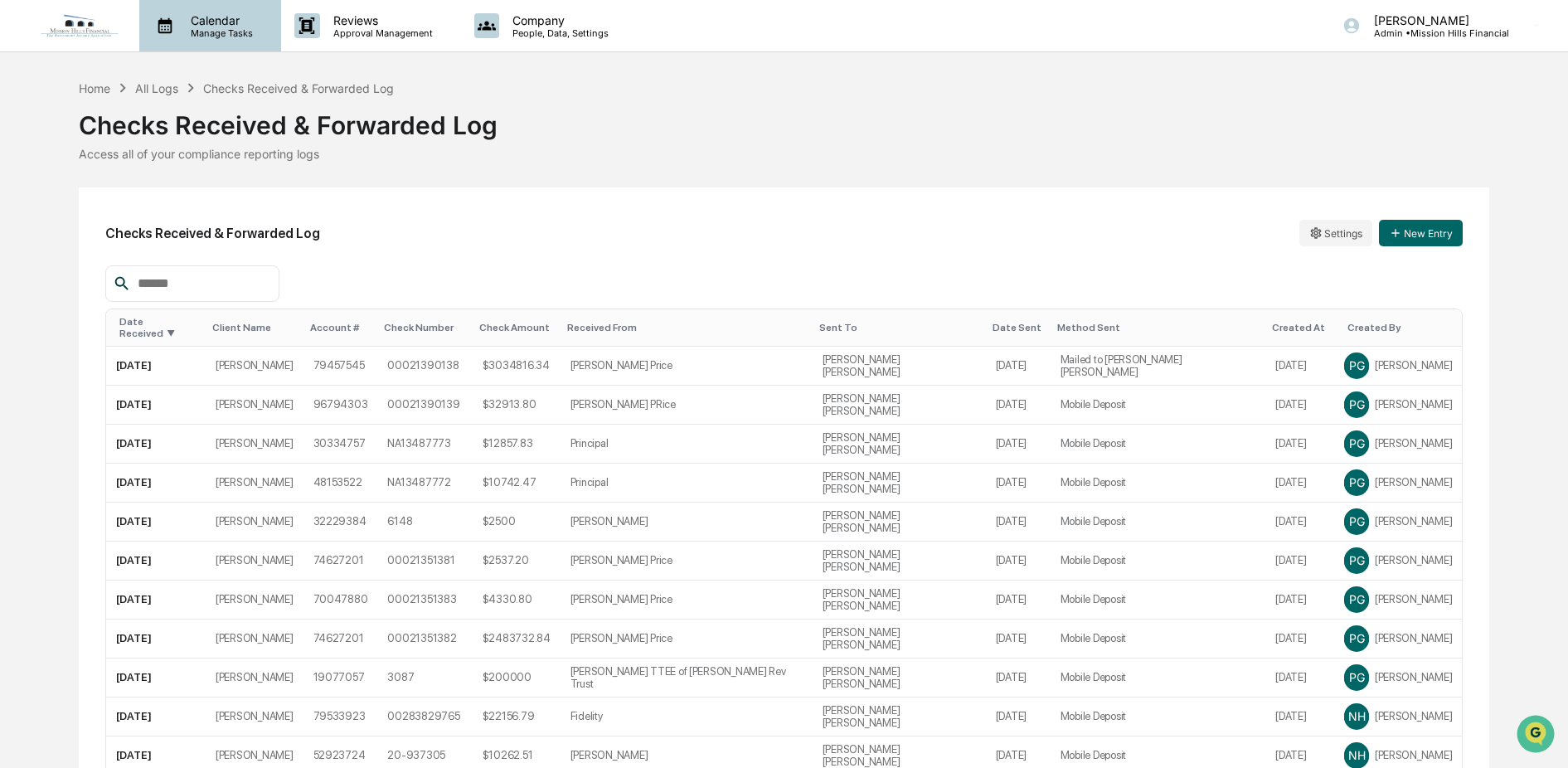
click at [225, 33] on p "Manage Tasks" at bounding box center [219, 33] width 84 height 11
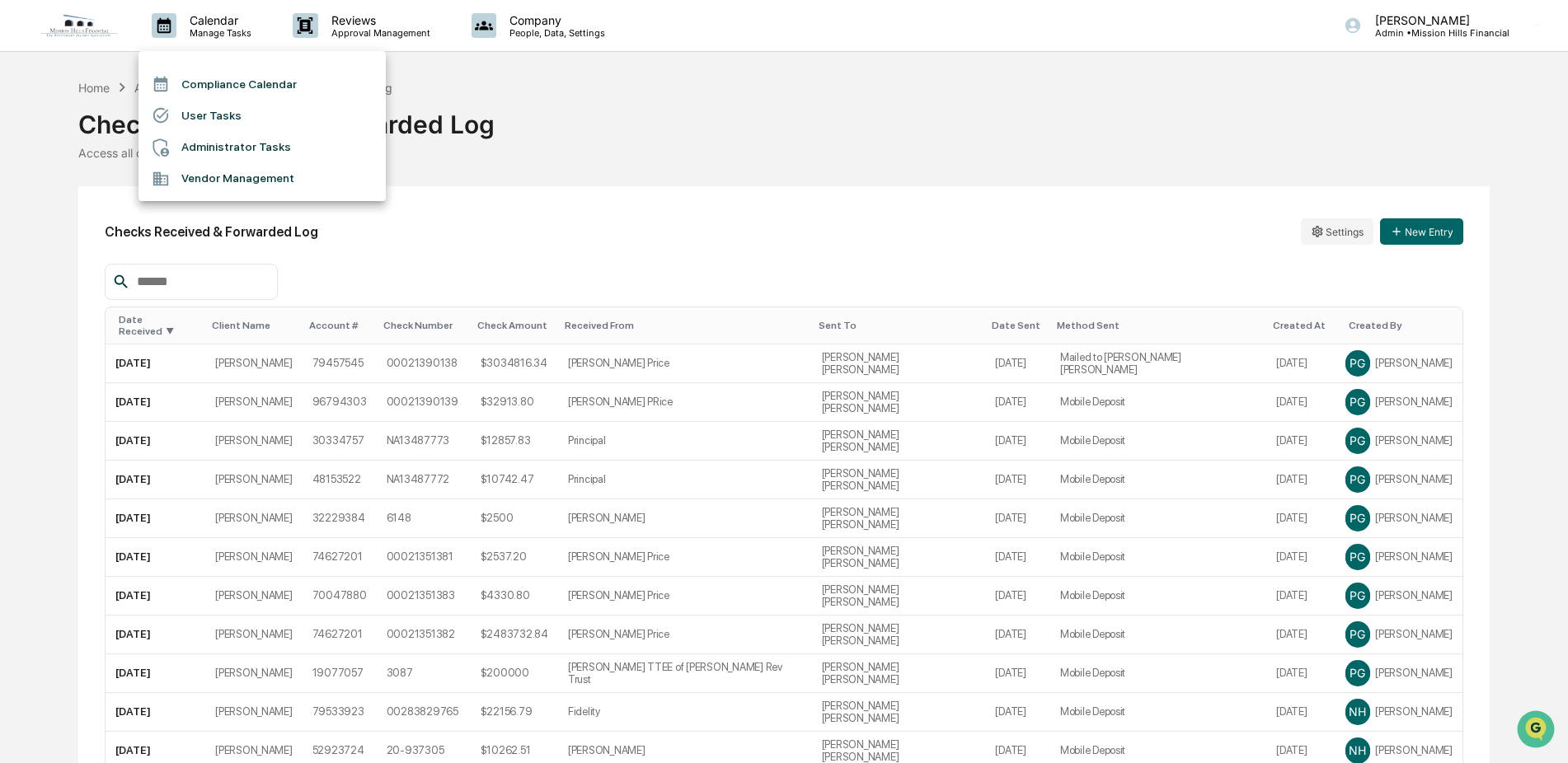
click at [212, 84] on li "Compliance Calendar" at bounding box center [262, 84] width 248 height 32
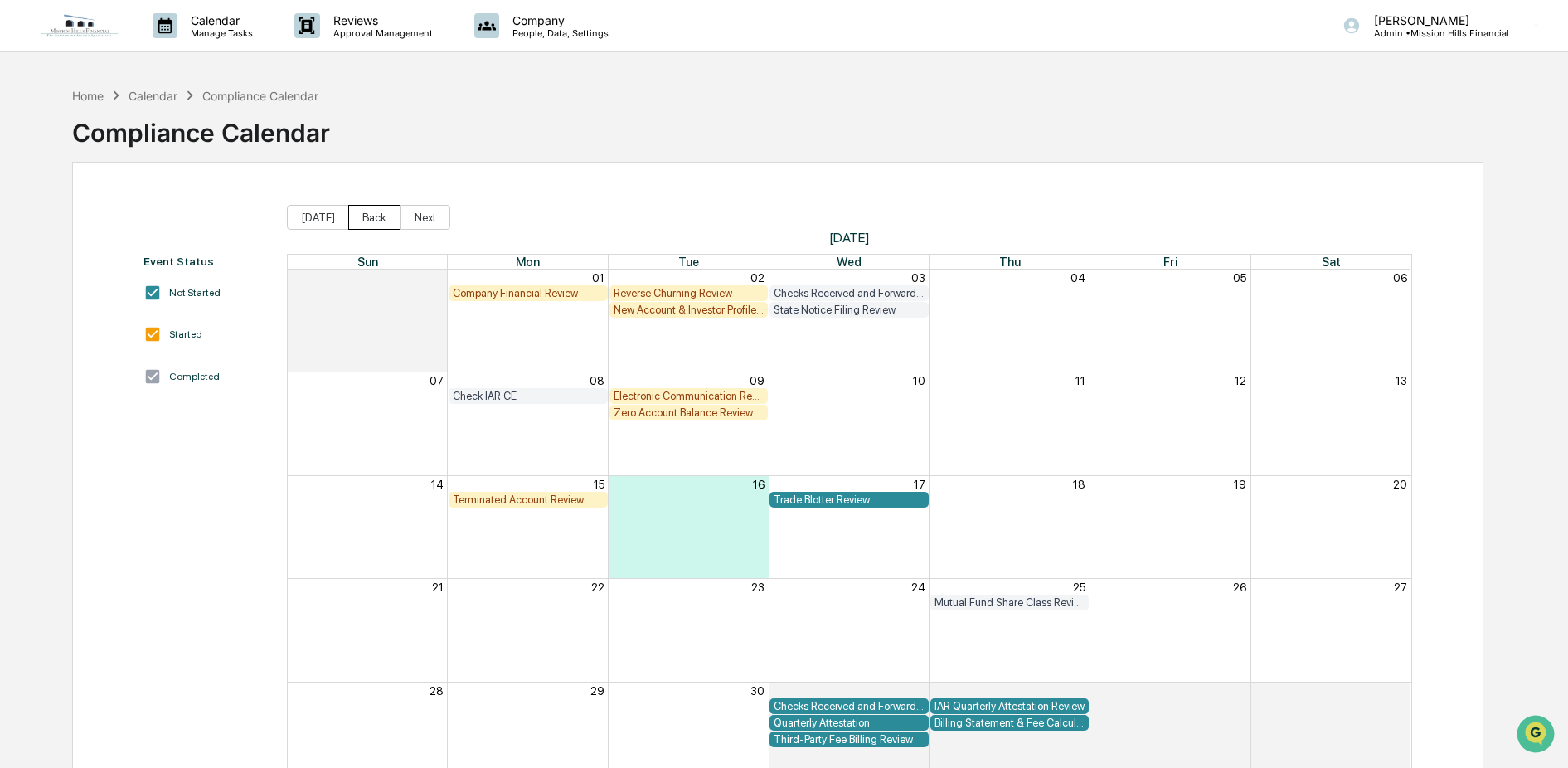
click at [371, 218] on button "Back" at bounding box center [374, 218] width 52 height 25
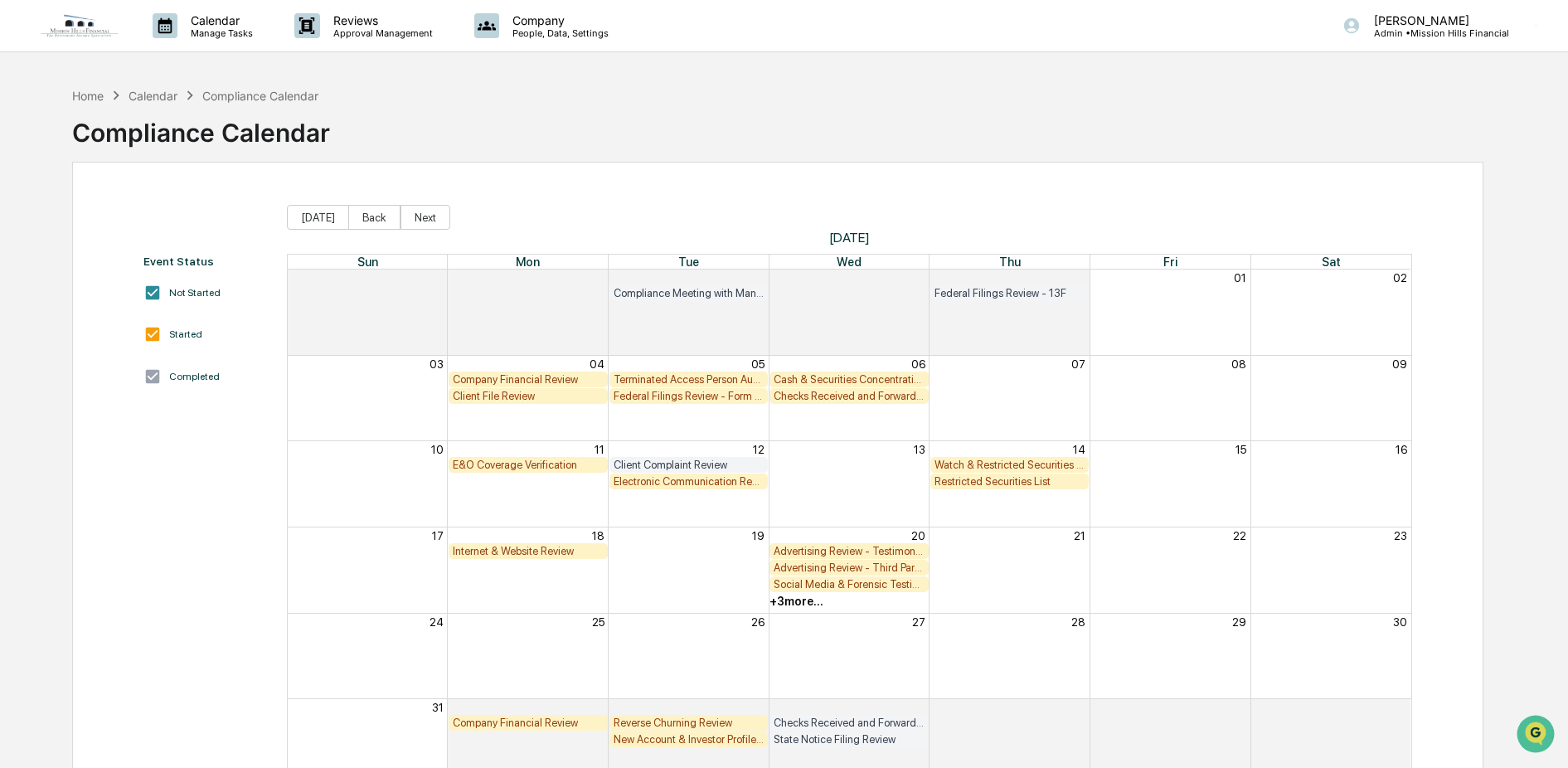
click at [371, 218] on button "Back" at bounding box center [374, 218] width 52 height 25
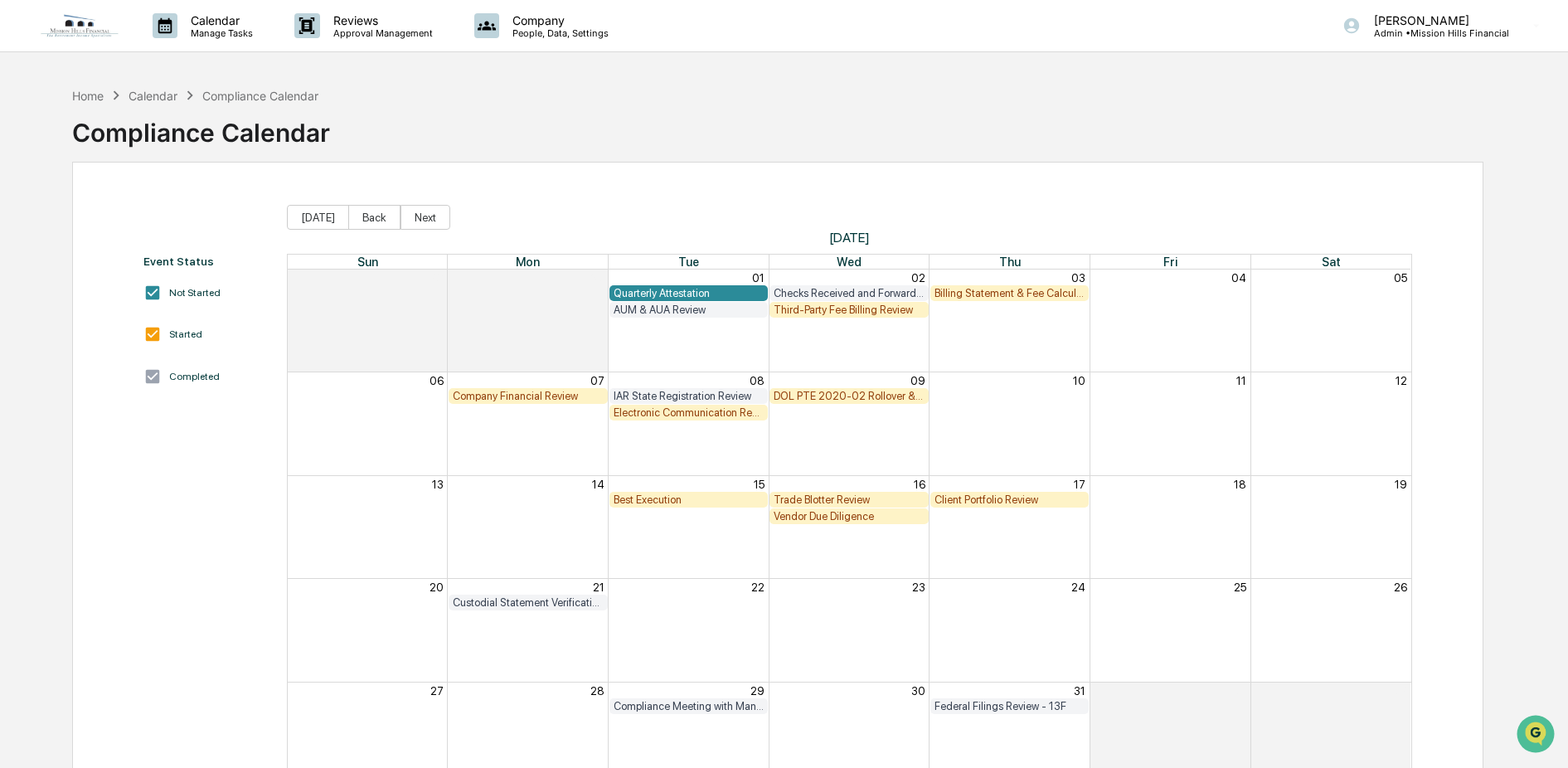
click at [854, 515] on div "Vendor Due Diligence" at bounding box center [849, 516] width 151 height 12
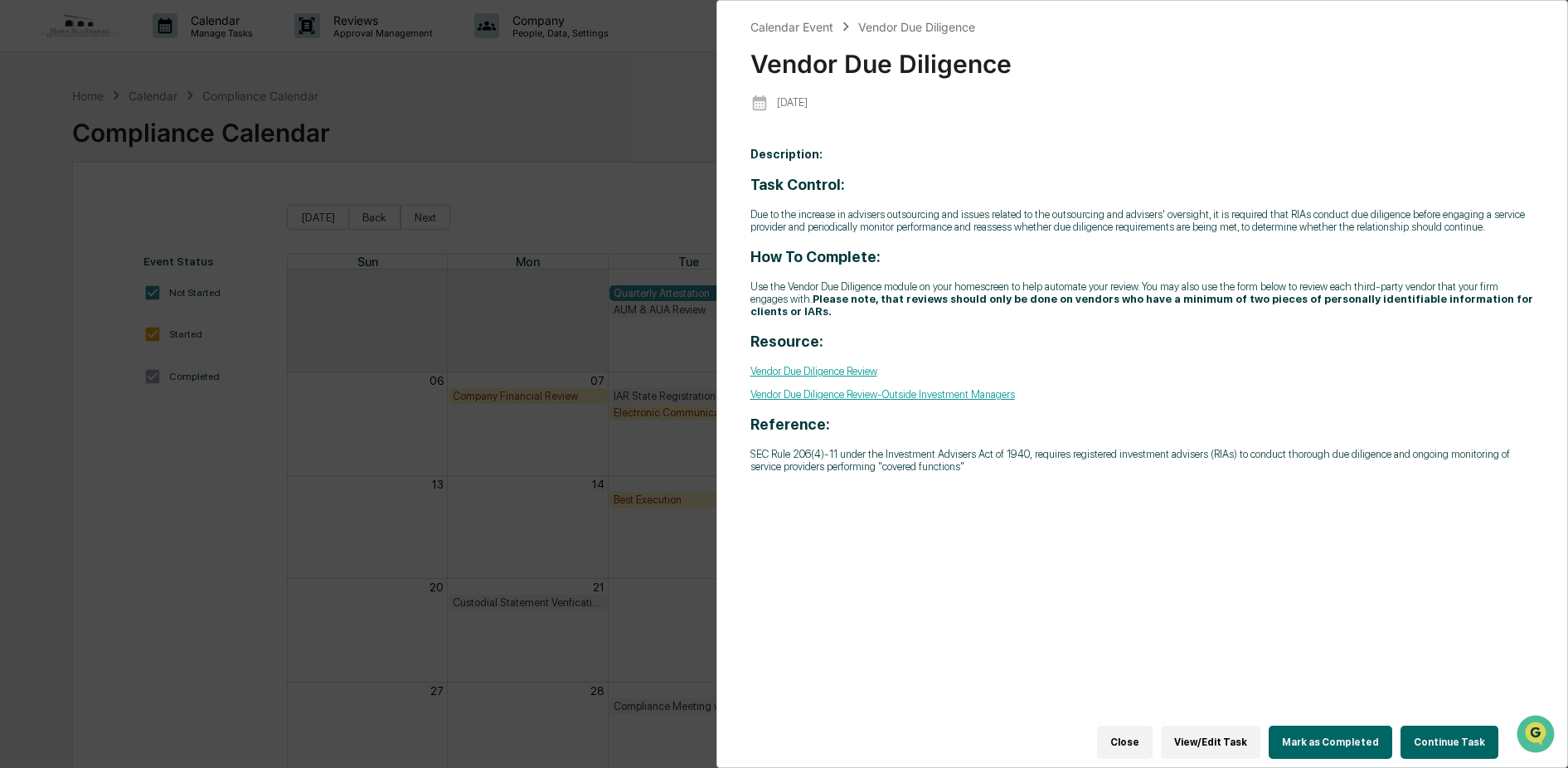
click at [629, 128] on div "Calendar Event Vendor Due Diligence Vendor Due Diligence 2025-07-16 Description…" at bounding box center [784, 384] width 1568 height 768
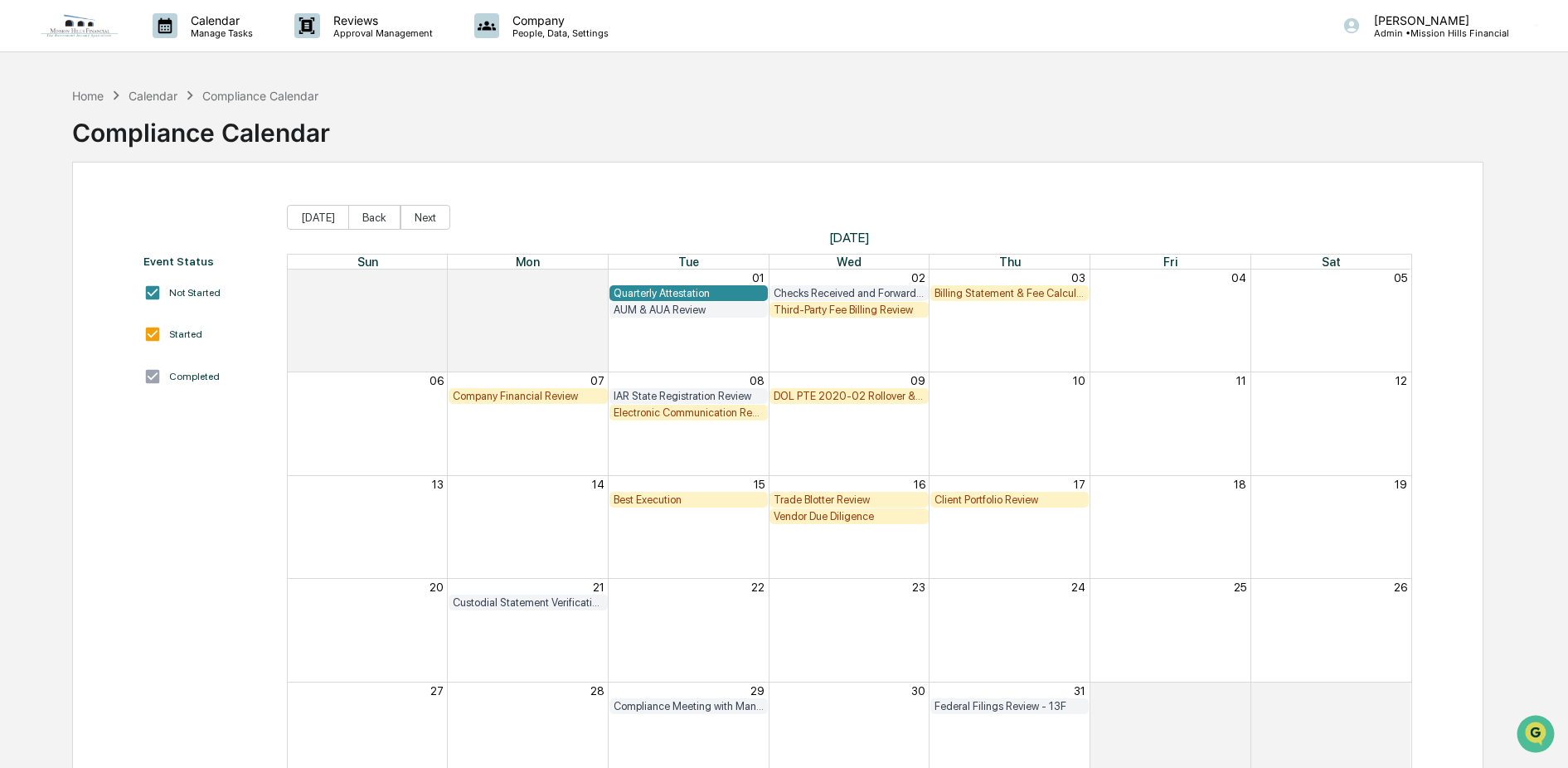
click at [71, 33] on img at bounding box center [79, 26] width 79 height 25
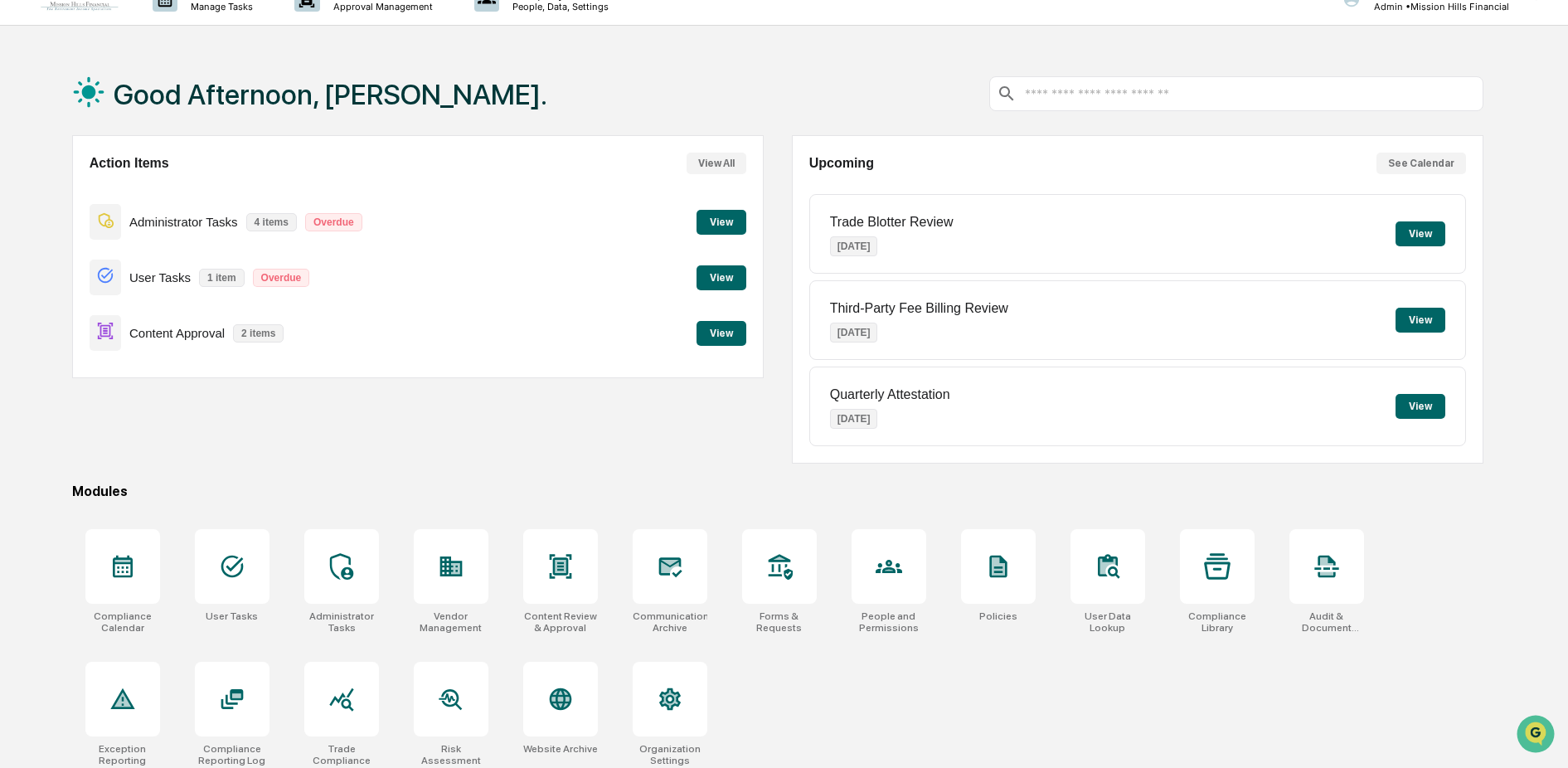
scroll to position [95, 0]
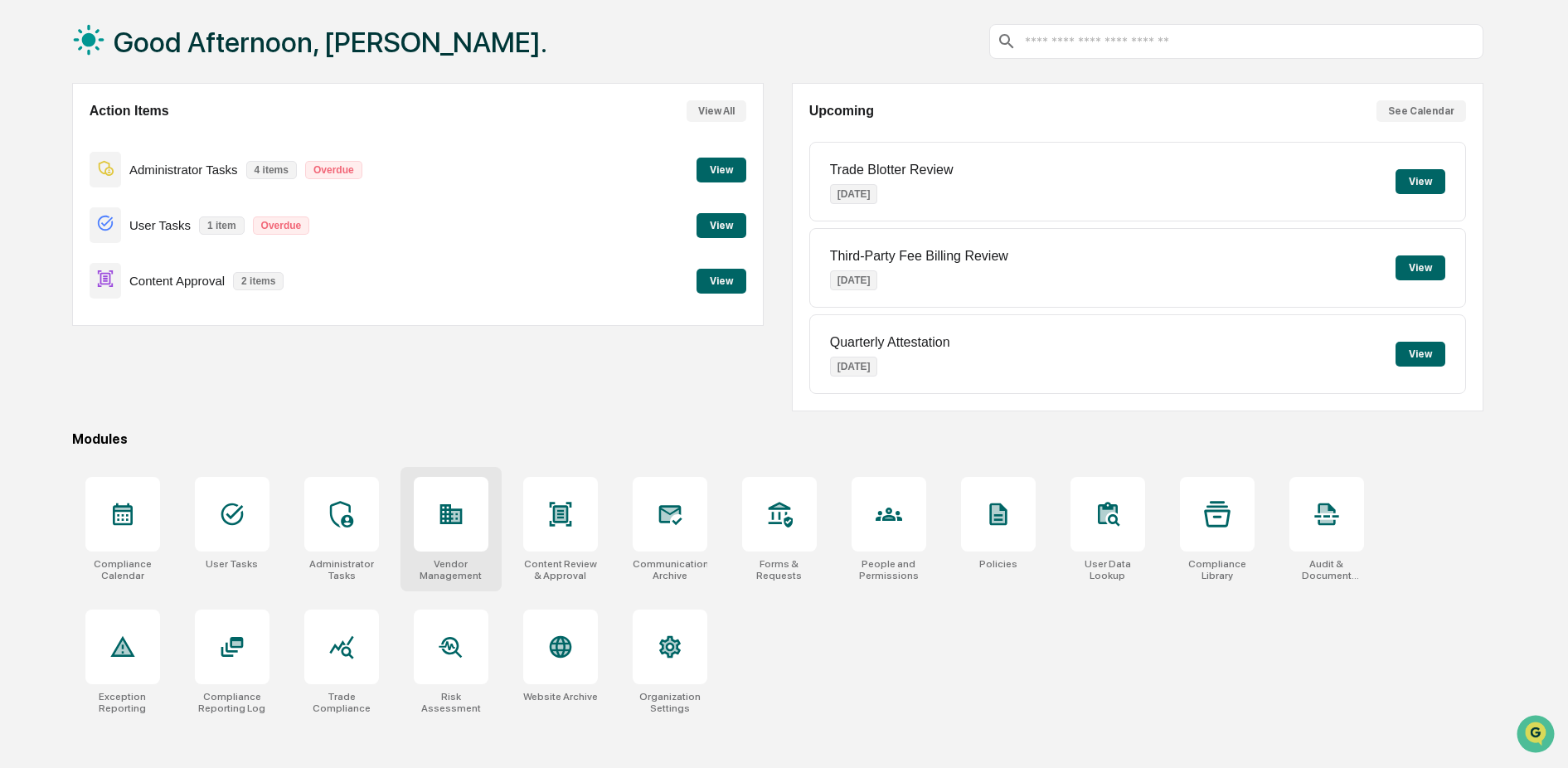
click at [450, 507] on icon at bounding box center [450, 514] width 22 height 20
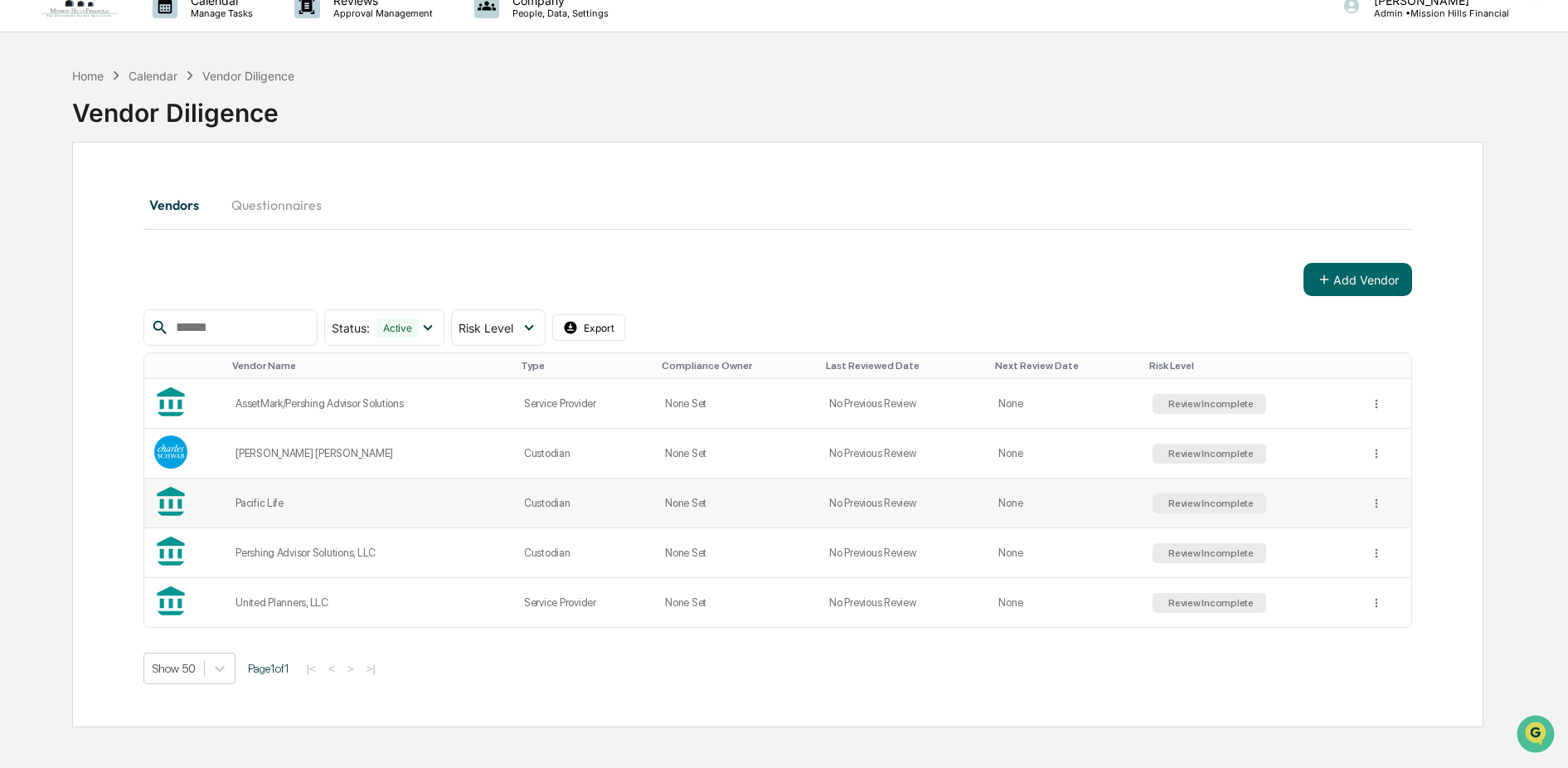
scroll to position [56, 0]
